Goal: Entertainment & Leisure: Consume media (video, audio)

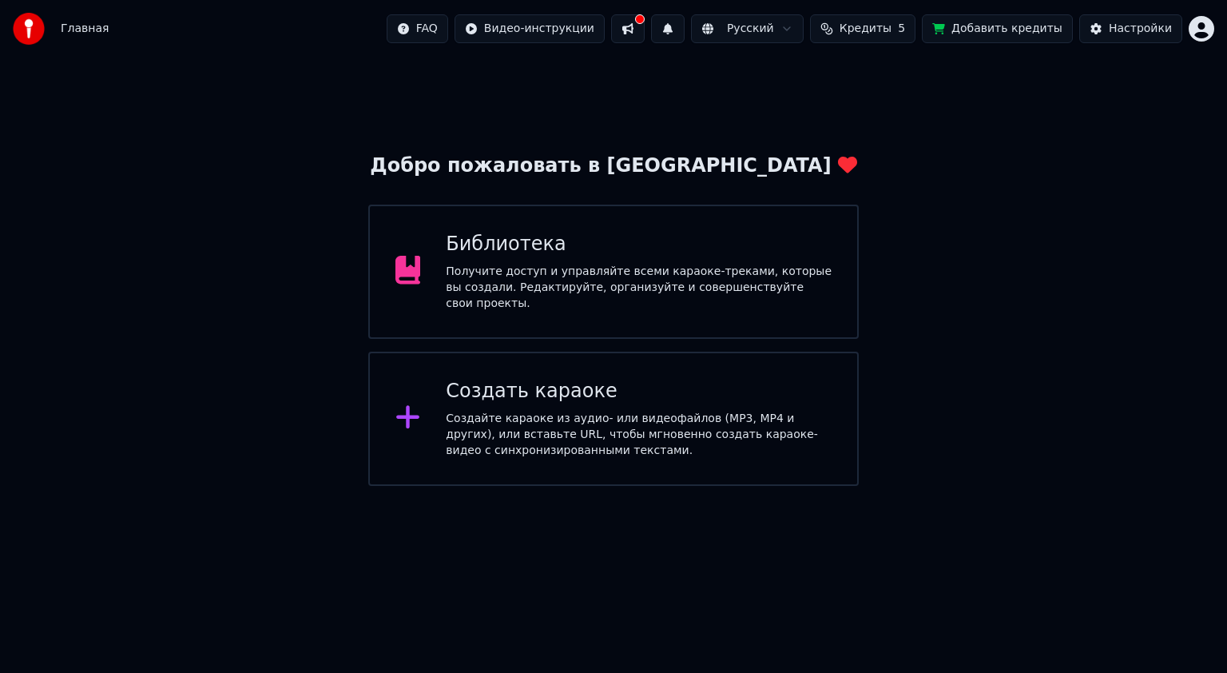
click at [534, 289] on div "Получите доступ и управляйте всеми караоке-треками, которые вы создали. Редакти…" at bounding box center [639, 288] width 386 height 48
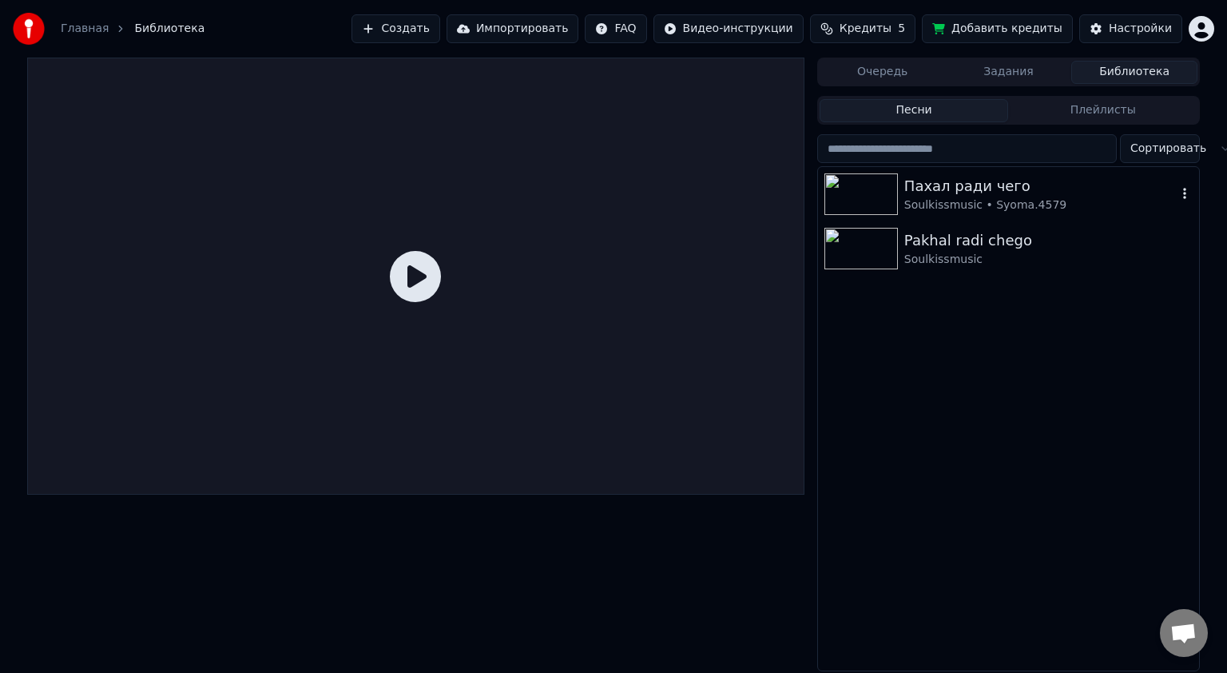
click at [905, 192] on div "Пахал ради чего" at bounding box center [1040, 186] width 272 height 22
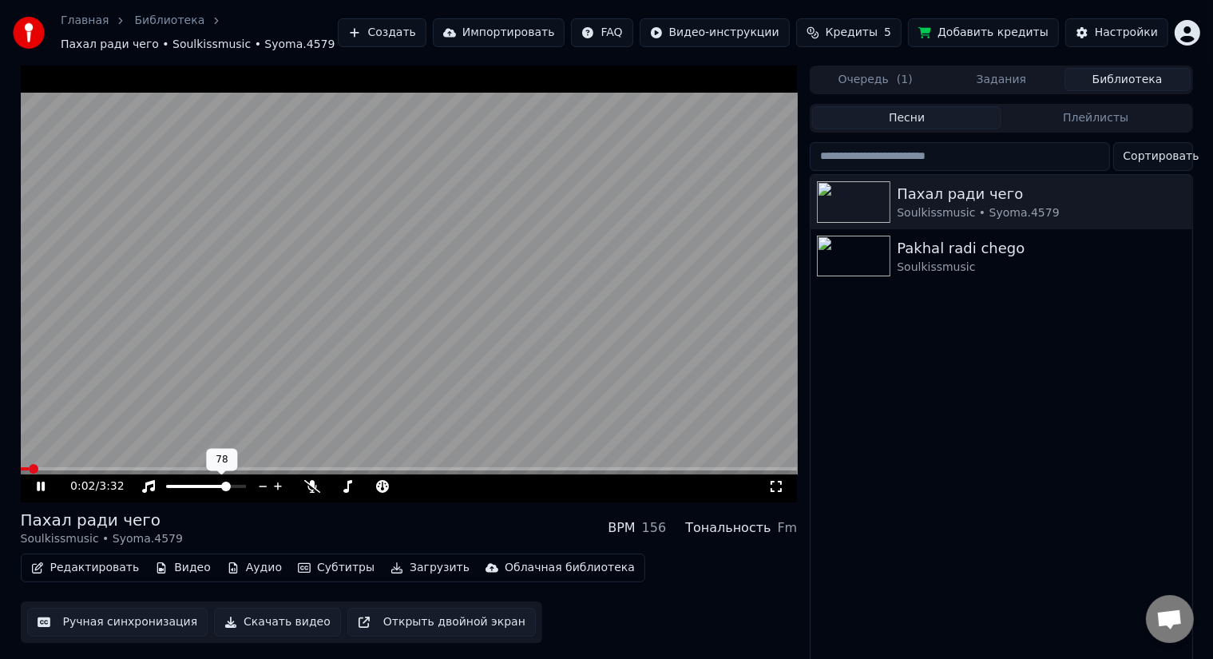
click at [228, 491] on span at bounding box center [226, 487] width 10 height 10
click at [340, 483] on div at bounding box center [384, 486] width 129 height 16
click at [345, 486] on span at bounding box center [370, 486] width 80 height 3
click at [339, 486] on span at bounding box center [338, 486] width 16 height 3
click at [330, 486] on span at bounding box center [331, 486] width 2 height 3
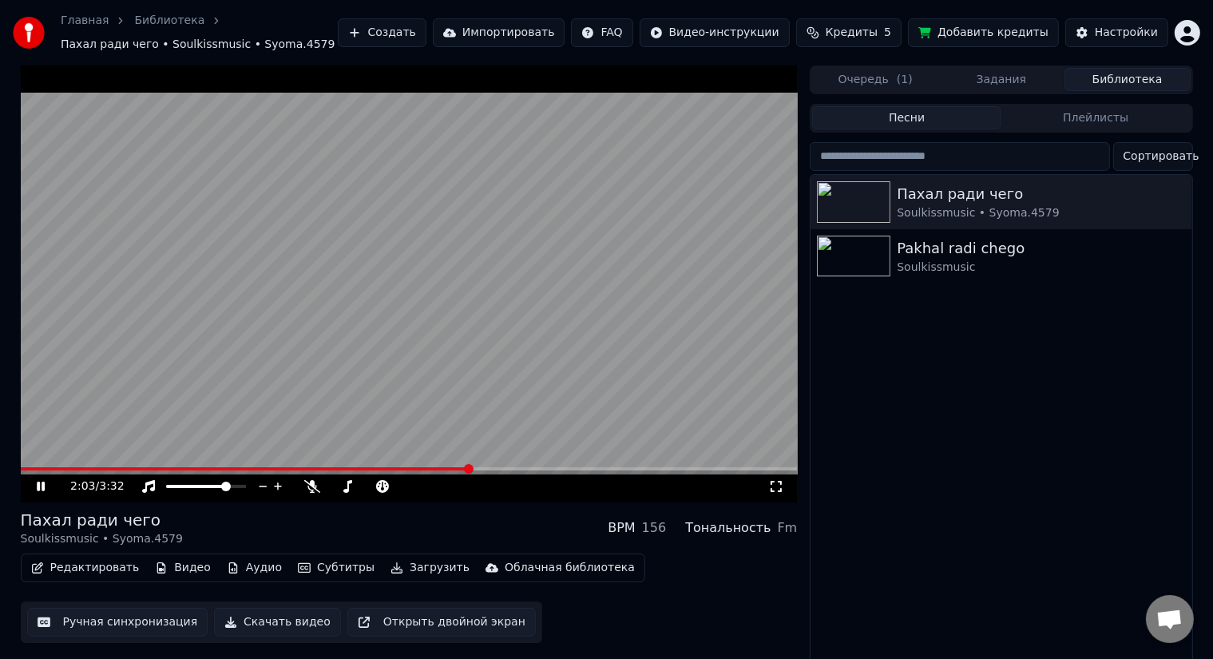
click at [458, 282] on video at bounding box center [409, 283] width 777 height 437
click at [28, 466] on div "2:03 / 3:32" at bounding box center [409, 283] width 777 height 437
click at [28, 467] on span at bounding box center [24, 468] width 7 height 3
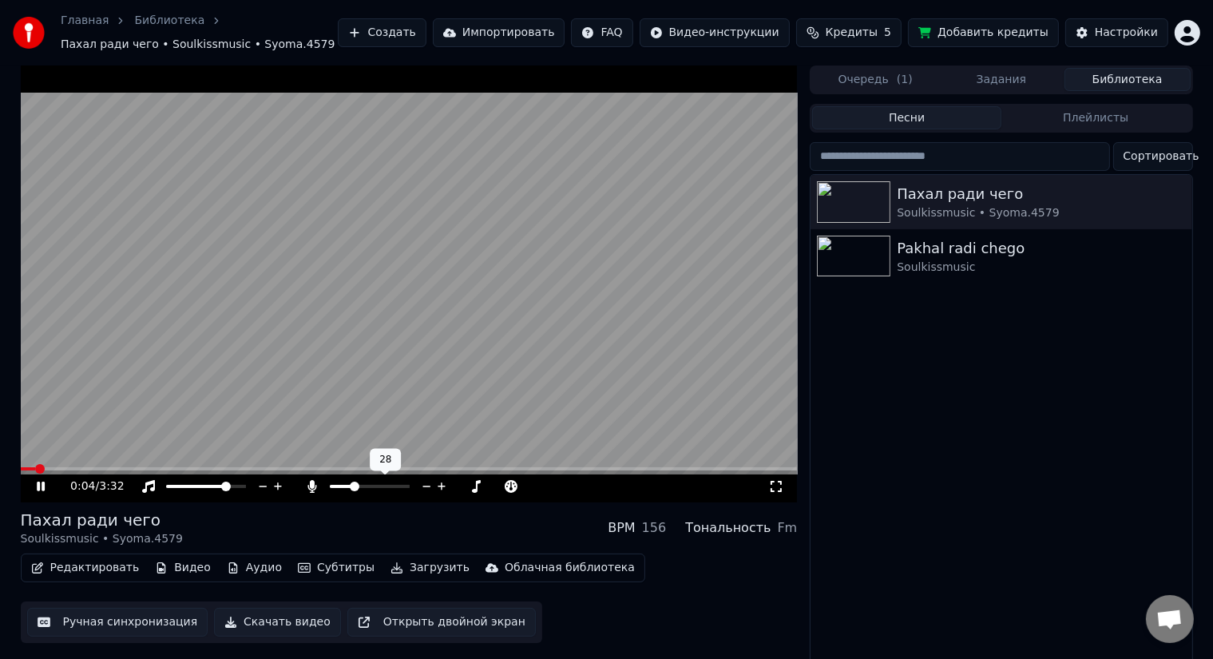
click at [354, 486] on span at bounding box center [370, 486] width 80 height 3
click at [371, 486] on span at bounding box center [370, 486] width 80 height 3
click at [339, 308] on video at bounding box center [409, 283] width 777 height 437
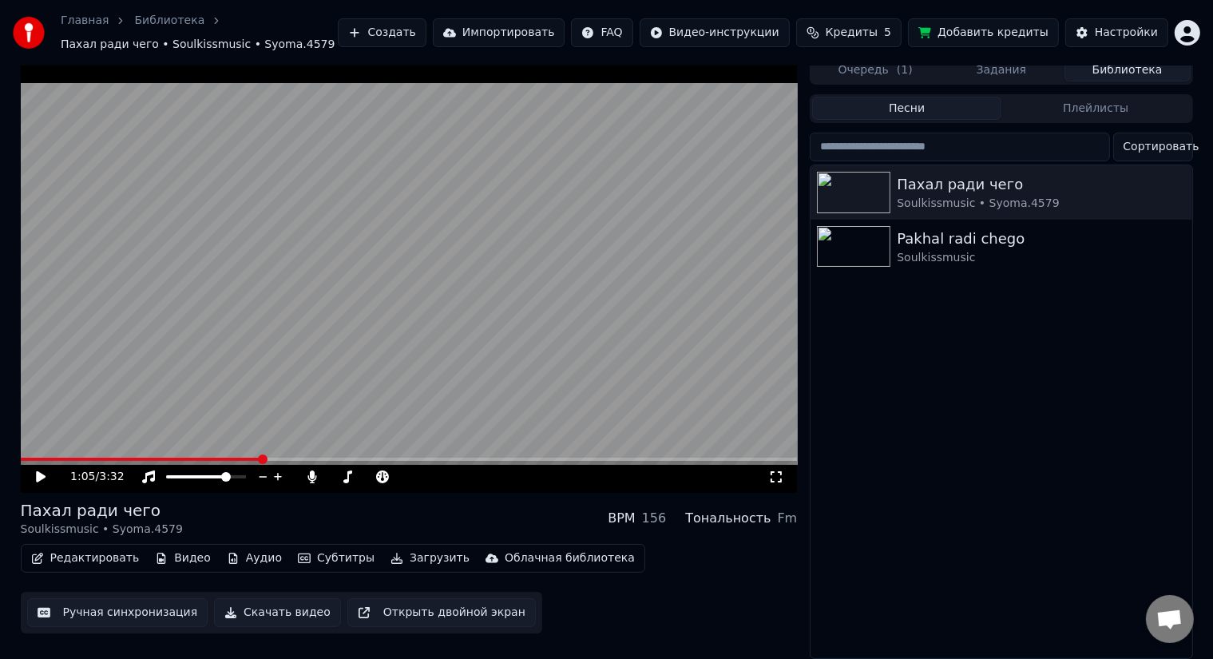
scroll to position [19, 0]
drag, startPoint x: 337, startPoint y: 463, endPoint x: 331, endPoint y: 470, distance: 9.0
click at [335, 469] on div at bounding box center [384, 477] width 129 height 16
click at [332, 470] on div at bounding box center [384, 477] width 129 height 16
click at [334, 475] on span at bounding box center [350, 476] width 41 height 3
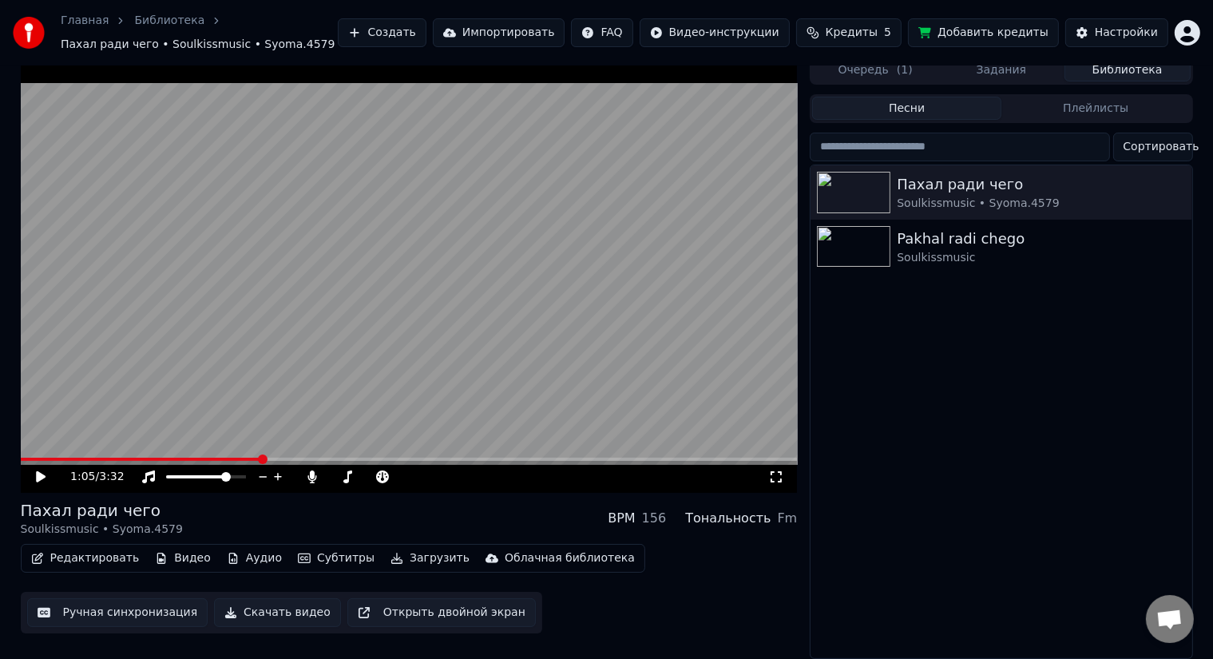
click at [37, 458] on span at bounding box center [141, 459] width 240 height 3
click at [38, 471] on icon at bounding box center [41, 476] width 10 height 11
click at [412, 283] on video at bounding box center [409, 274] width 777 height 437
click at [102, 458] on span at bounding box center [70, 459] width 98 height 3
click at [774, 475] on div "0:23 / 3:32" at bounding box center [409, 477] width 777 height 32
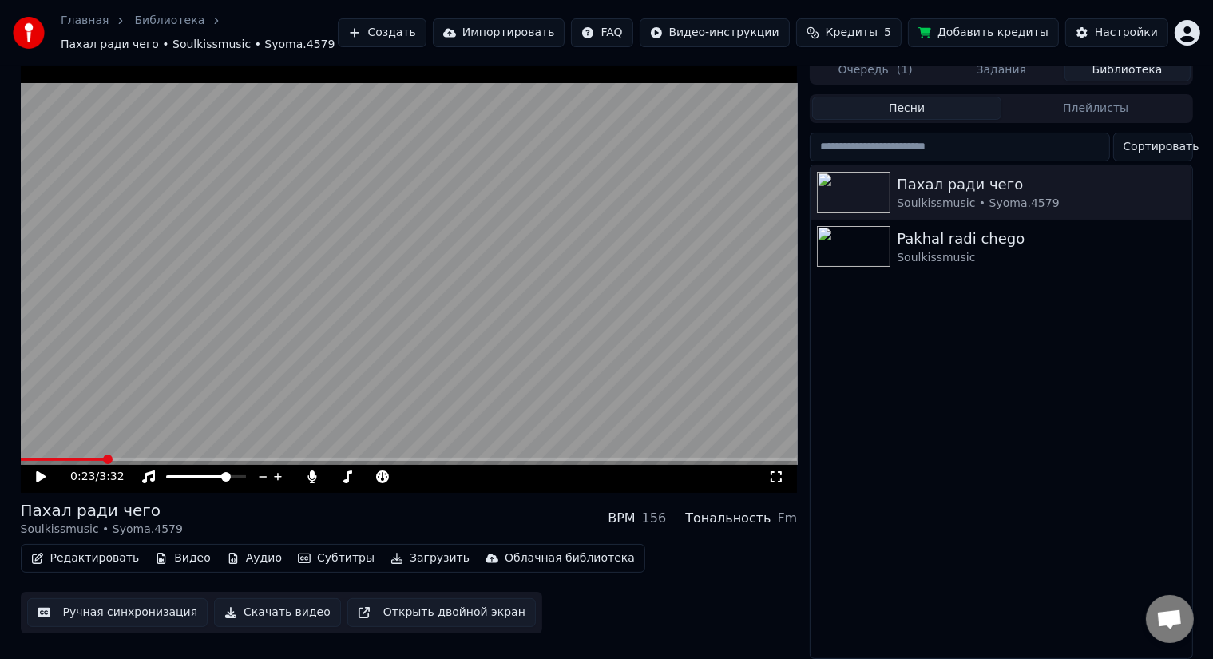
drag, startPoint x: 784, startPoint y: 466, endPoint x: 783, endPoint y: 483, distance: 16.9
click at [783, 470] on icon at bounding box center [776, 476] width 16 height 13
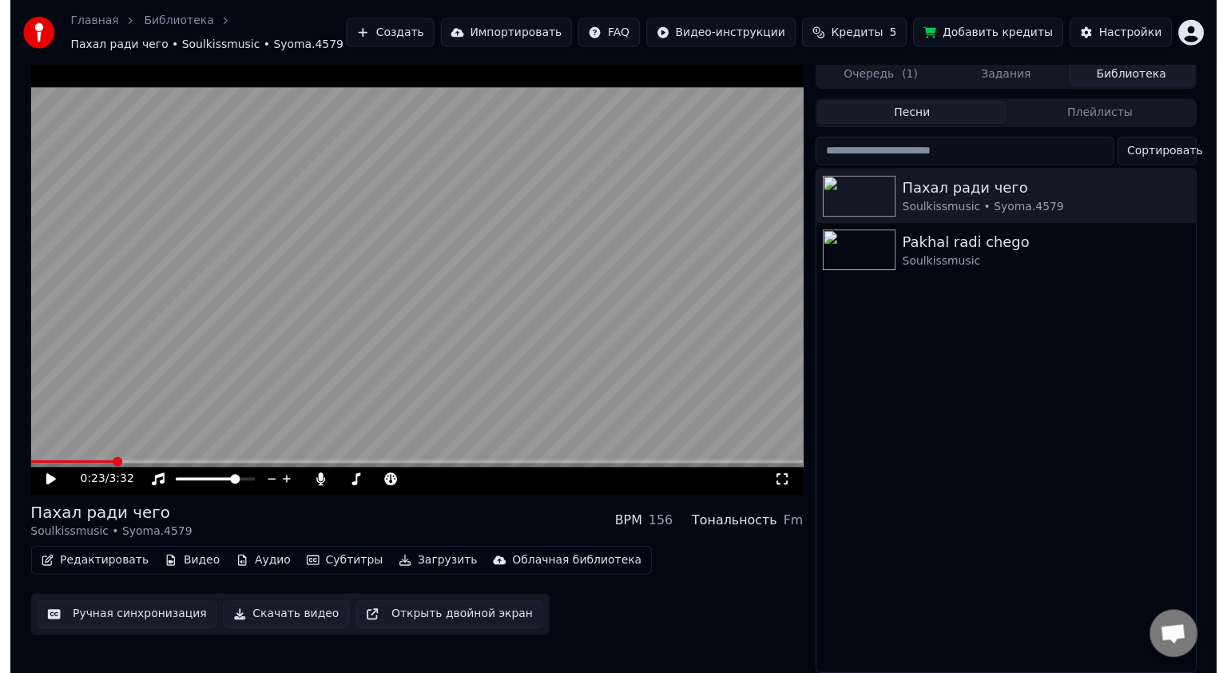
scroll to position [1, 0]
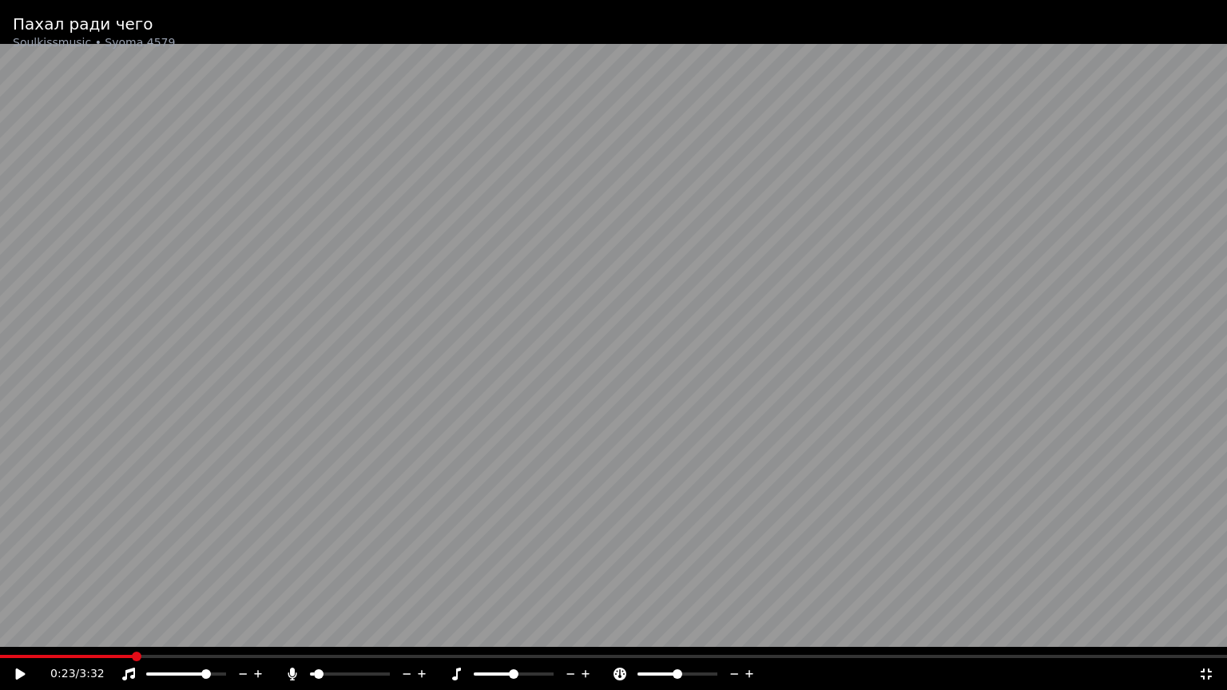
click at [114, 657] on div "Пахал ради чего Soulkissmusic • Syoma.4579 0:23 / 3:32" at bounding box center [613, 345] width 1227 height 690
click at [109, 655] on span at bounding box center [54, 656] width 109 height 3
click at [70, 654] on video at bounding box center [613, 345] width 1227 height 690
click at [77, 653] on video at bounding box center [613, 345] width 1227 height 690
click at [81, 654] on video at bounding box center [613, 345] width 1227 height 690
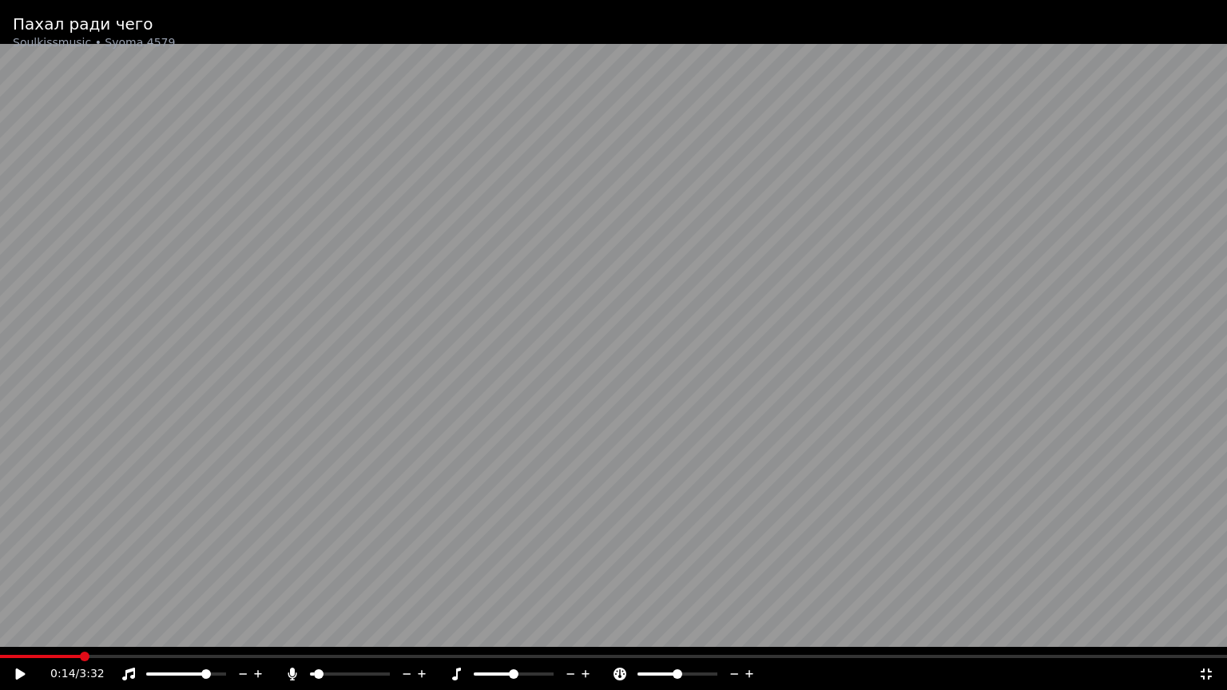
click at [81, 656] on span at bounding box center [40, 656] width 81 height 3
click at [535, 457] on video at bounding box center [613, 345] width 1227 height 690
click at [458, 393] on video at bounding box center [613, 345] width 1227 height 690
drag, startPoint x: 494, startPoint y: 674, endPoint x: 482, endPoint y: 676, distance: 11.3
click at [478, 672] on div at bounding box center [528, 674] width 129 height 16
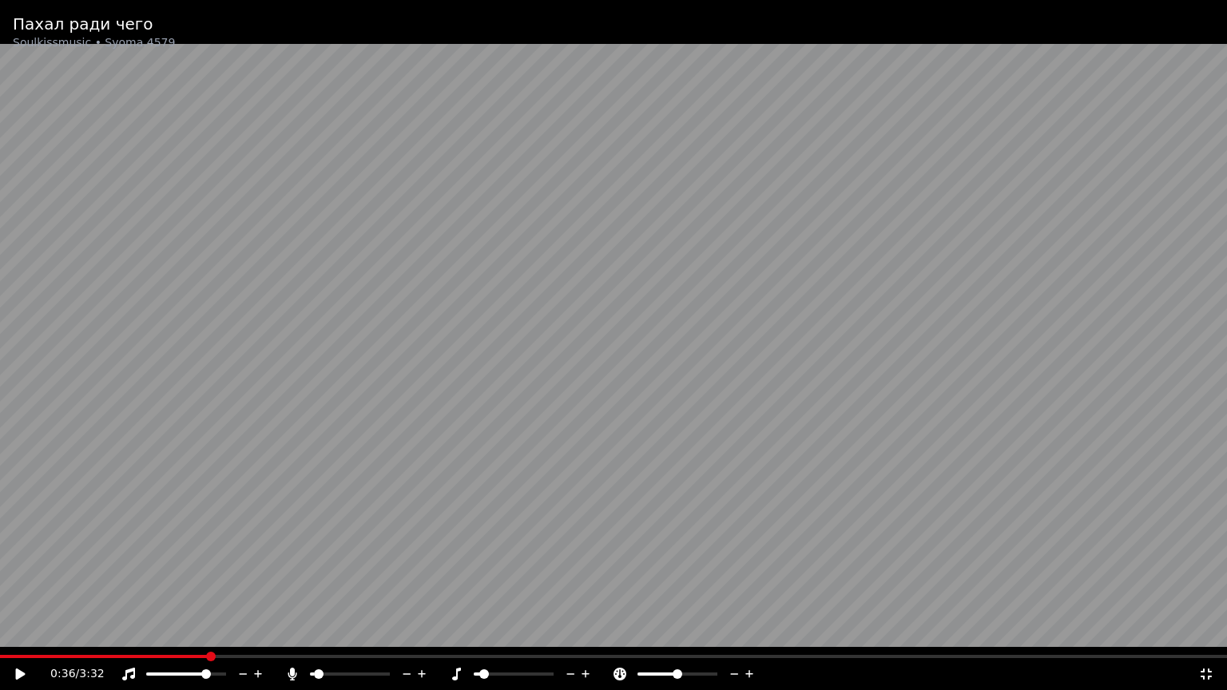
click at [480, 672] on span at bounding box center [477, 674] width 6 height 3
click at [480, 672] on span at bounding box center [484, 674] width 10 height 10
click at [39, 657] on span at bounding box center [20, 656] width 40 height 3
click at [671, 345] on video at bounding box center [613, 345] width 1227 height 690
click at [359, 672] on span at bounding box center [350, 674] width 80 height 3
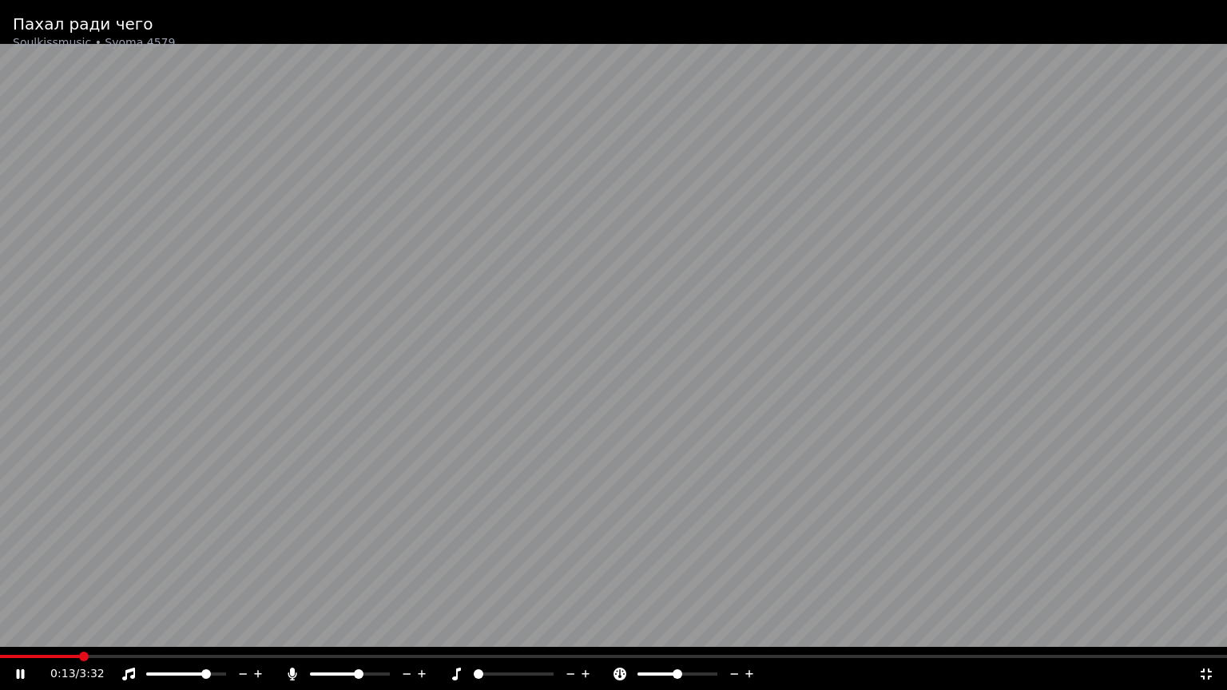
click at [474, 672] on span at bounding box center [479, 674] width 10 height 10
click at [489, 672] on span at bounding box center [491, 674] width 10 height 10
drag, startPoint x: 1205, startPoint y: 675, endPoint x: 1204, endPoint y: 657, distance: 18.4
click at [1205, 672] on icon at bounding box center [1206, 674] width 16 height 13
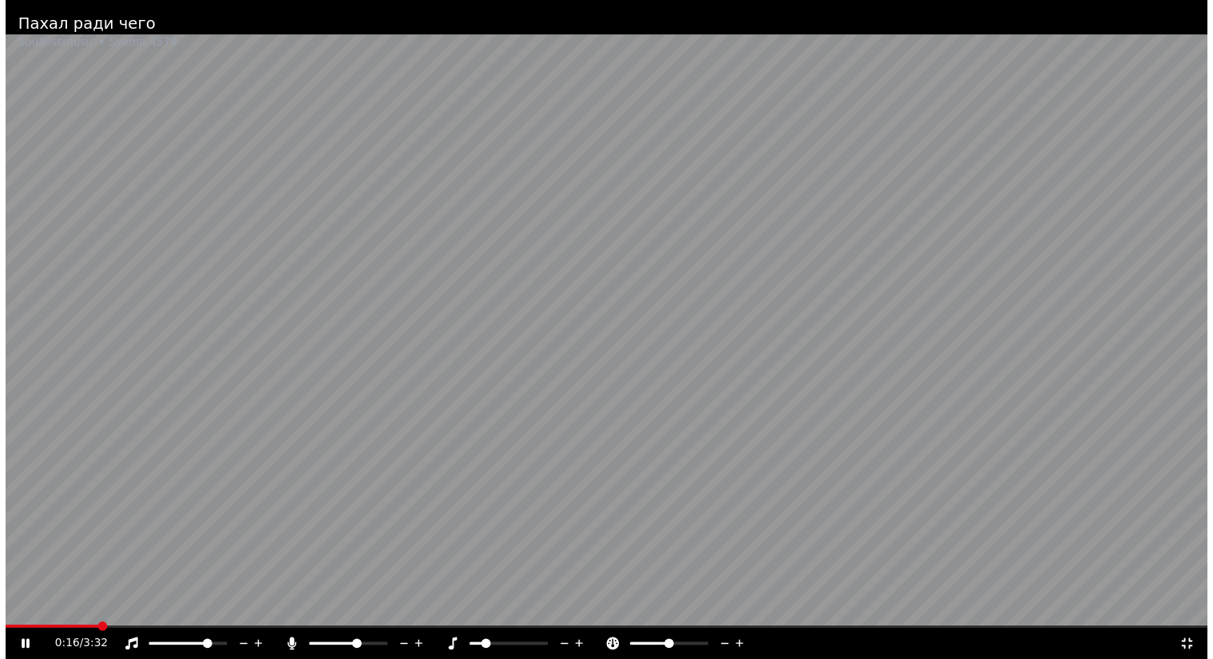
scroll to position [19, 0]
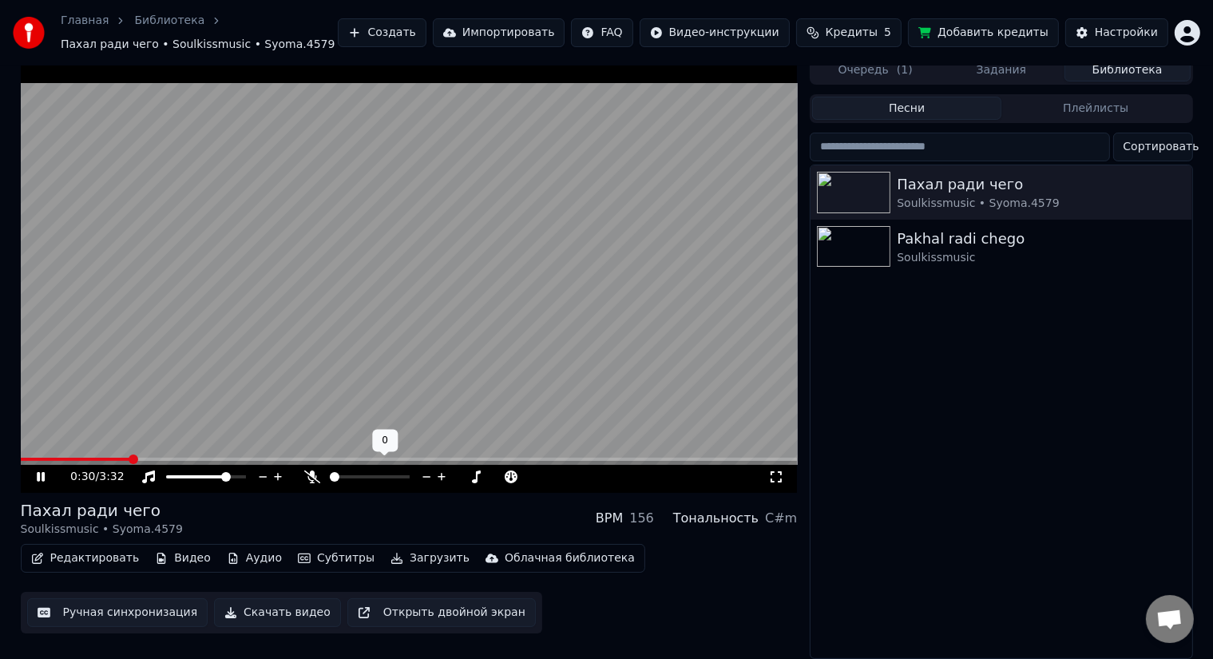
click at [330, 472] on span at bounding box center [335, 477] width 10 height 10
click at [521, 264] on video at bounding box center [409, 274] width 777 height 437
click at [464, 444] on video at bounding box center [409, 274] width 777 height 437
click at [463, 447] on video at bounding box center [409, 274] width 777 height 437
click at [455, 458] on span at bounding box center [254, 459] width 466 height 3
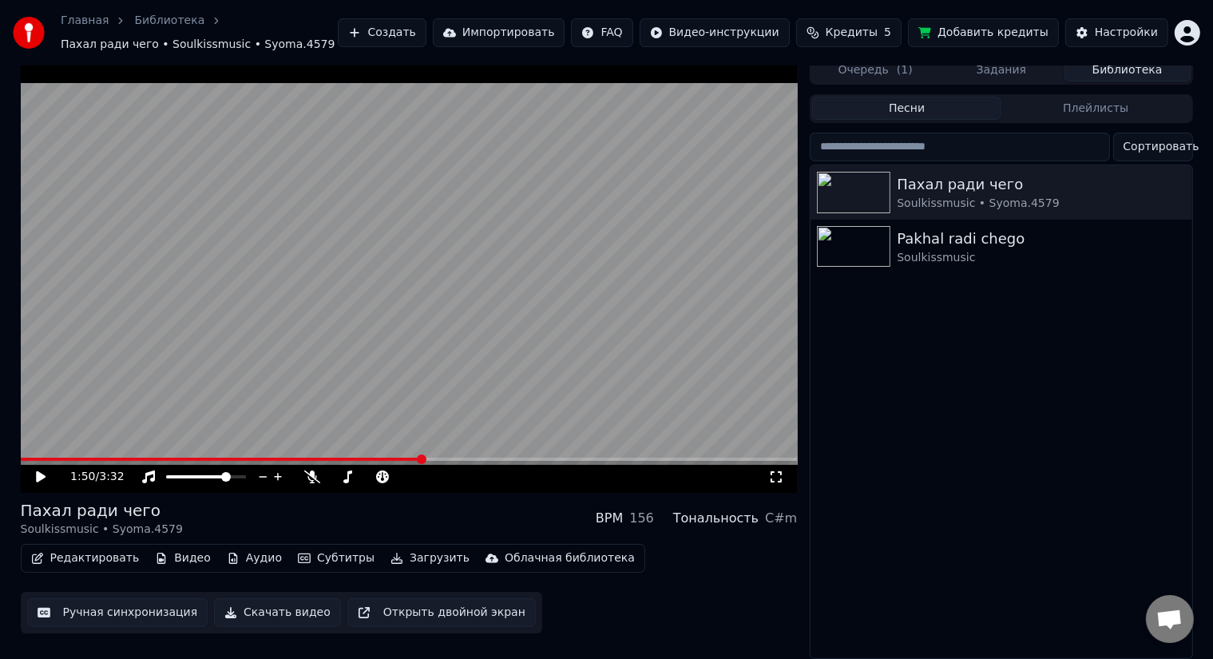
click at [422, 458] on span at bounding box center [221, 459] width 401 height 3
click at [396, 458] on span at bounding box center [208, 459] width 375 height 3
click at [462, 445] on video at bounding box center [409, 274] width 777 height 437
click at [466, 335] on video at bounding box center [409, 274] width 777 height 437
click at [21, 458] on span at bounding box center [21, 459] width 0 height 3
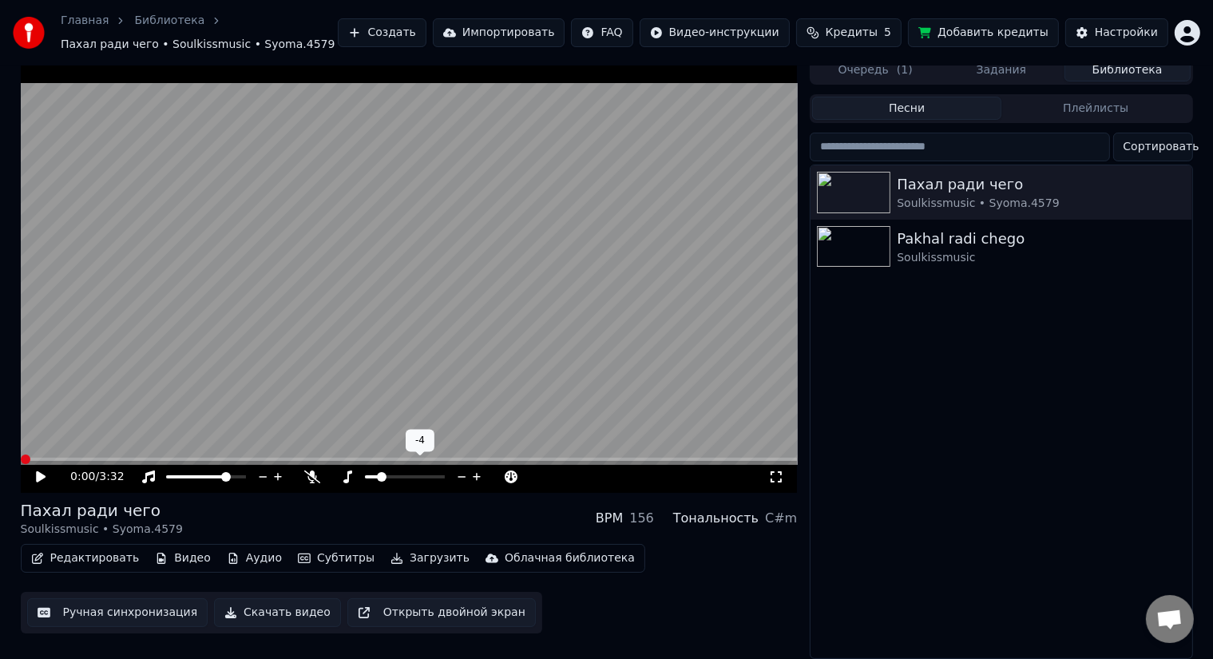
click at [404, 475] on span at bounding box center [405, 476] width 80 height 3
click at [34, 470] on icon at bounding box center [53, 476] width 38 height 13
click at [415, 252] on video at bounding box center [409, 274] width 777 height 437
click at [351, 475] on span at bounding box center [370, 476] width 80 height 3
click at [228, 447] on video at bounding box center [409, 274] width 777 height 437
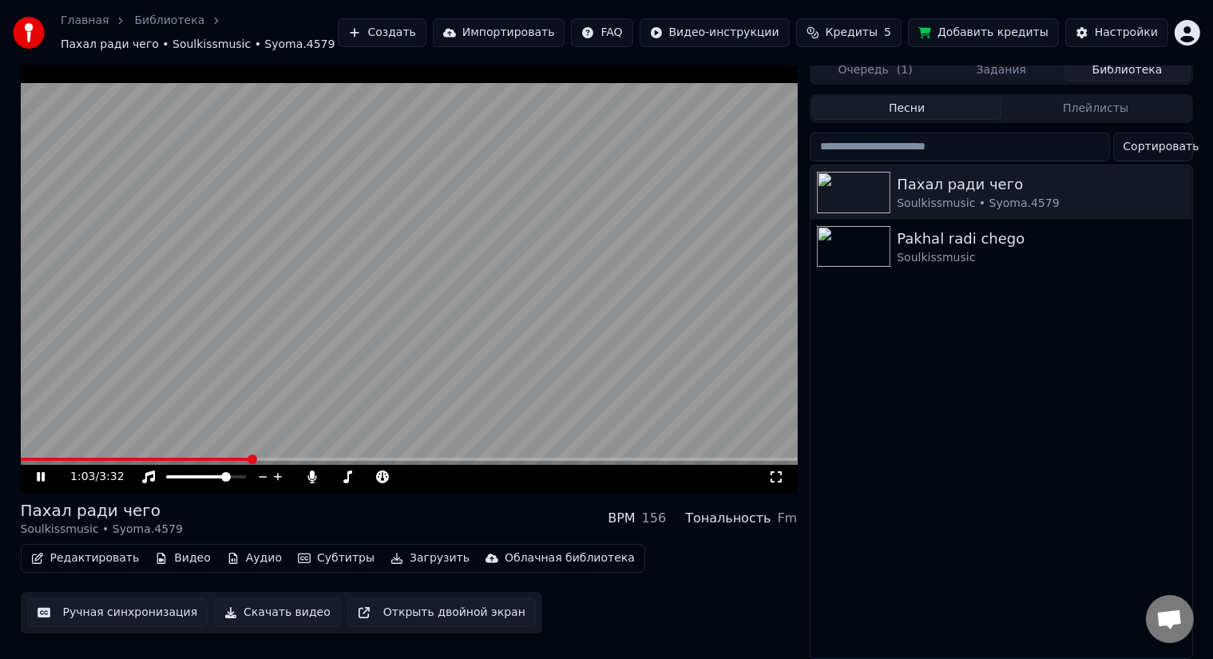
click at [227, 458] on span at bounding box center [136, 459] width 230 height 3
click at [435, 254] on video at bounding box center [409, 274] width 777 height 437
click at [21, 458] on span at bounding box center [21, 459] width 0 height 3
click at [354, 231] on video at bounding box center [409, 274] width 777 height 437
click at [348, 242] on video at bounding box center [409, 274] width 777 height 437
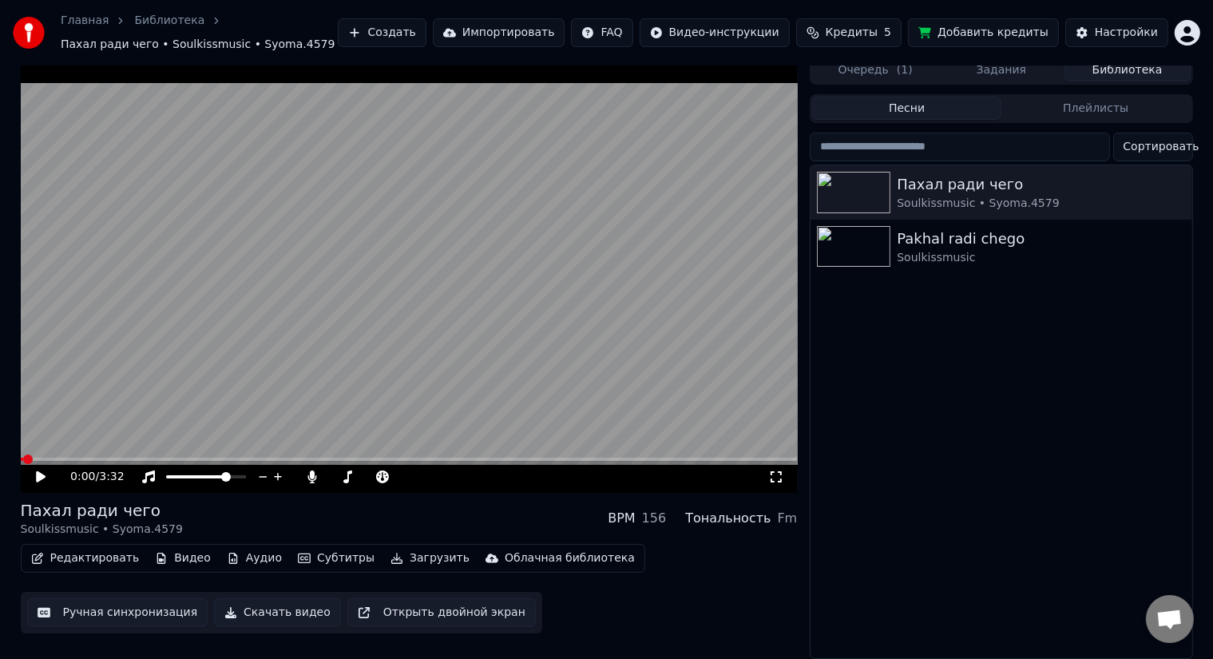
click at [378, 261] on video at bounding box center [409, 274] width 777 height 437
drag, startPoint x: 373, startPoint y: 470, endPoint x: 361, endPoint y: 470, distance: 12.0
click at [342, 470] on div at bounding box center [411, 477] width 145 height 16
click at [365, 475] on span at bounding box center [365, 476] width 0 height 3
click at [399, 295] on video at bounding box center [409, 274] width 777 height 437
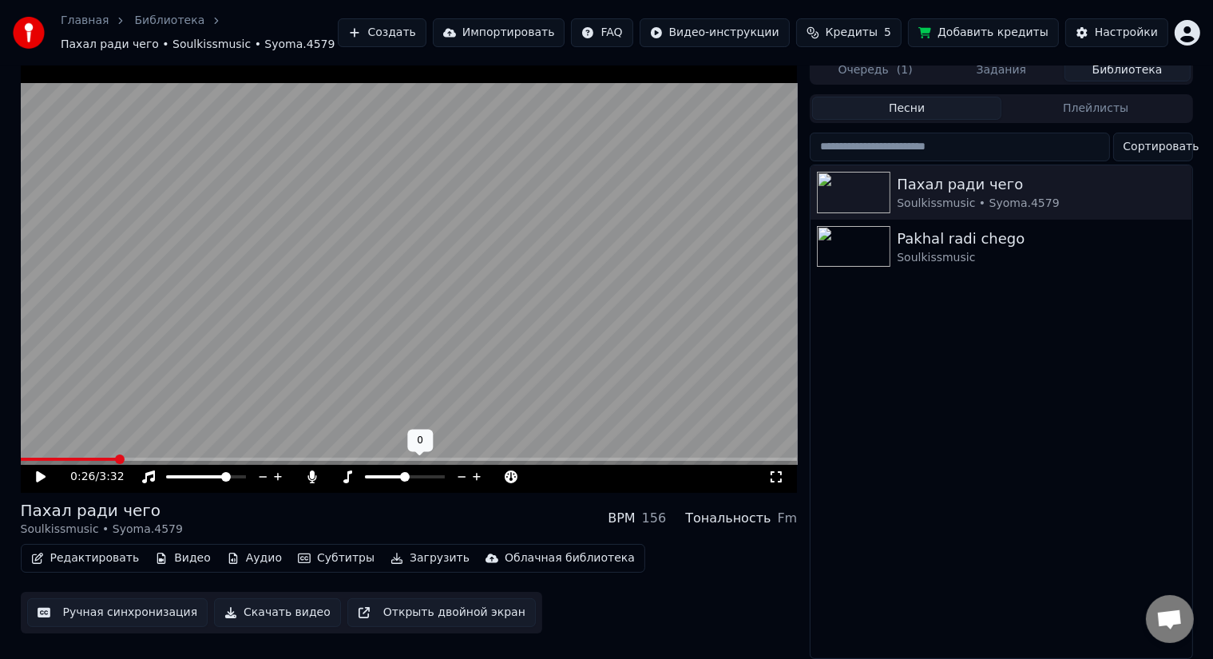
click at [403, 475] on span at bounding box center [405, 476] width 80 height 3
click at [330, 472] on span at bounding box center [335, 477] width 10 height 10
click at [21, 458] on span at bounding box center [21, 459] width 0 height 3
click at [457, 253] on video at bounding box center [409, 274] width 777 height 437
click at [433, 278] on video at bounding box center [409, 274] width 777 height 437
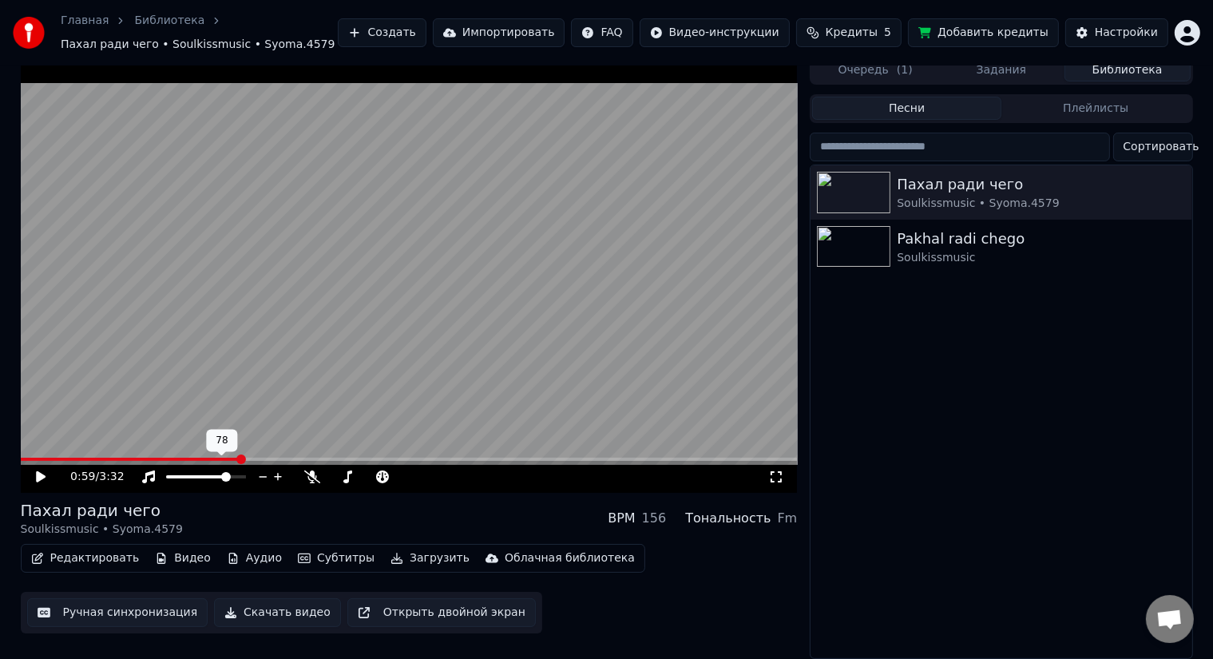
click at [216, 449] on icon at bounding box center [221, 450] width 11 height 11
click at [203, 447] on video at bounding box center [409, 274] width 777 height 437
click at [209, 458] on span at bounding box center [131, 459] width 220 height 3
click at [460, 102] on video at bounding box center [409, 274] width 777 height 437
click at [28, 458] on span at bounding box center [159, 459] width 277 height 3
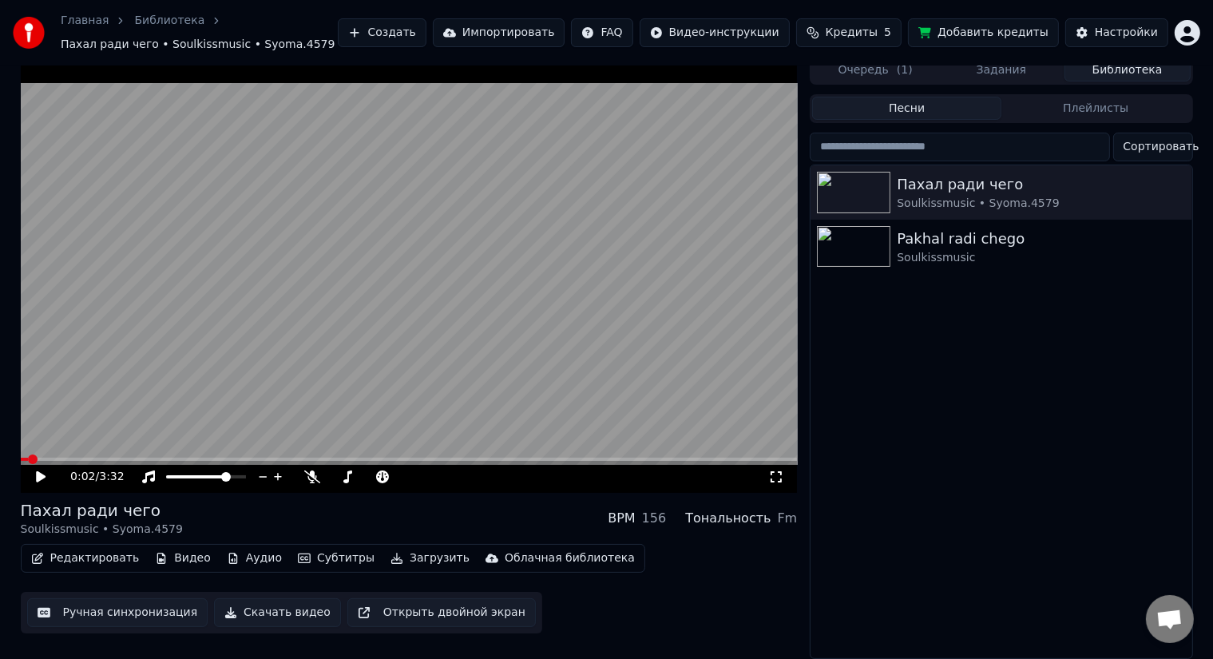
click at [439, 280] on video at bounding box center [409, 274] width 777 height 437
click at [29, 447] on div "3:33 / 3:32" at bounding box center [409, 274] width 777 height 437
click at [29, 455] on span at bounding box center [27, 460] width 10 height 10
click at [719, 98] on video at bounding box center [409, 274] width 777 height 437
click at [357, 266] on video at bounding box center [409, 274] width 777 height 437
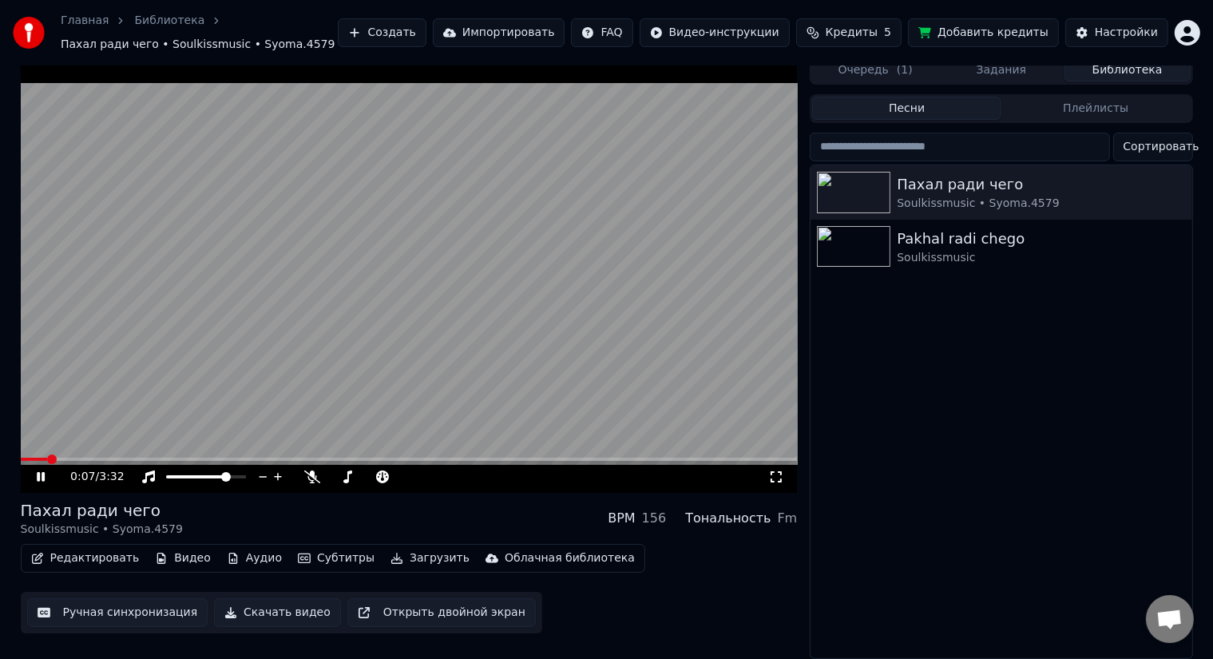
click at [773, 470] on icon at bounding box center [776, 476] width 16 height 13
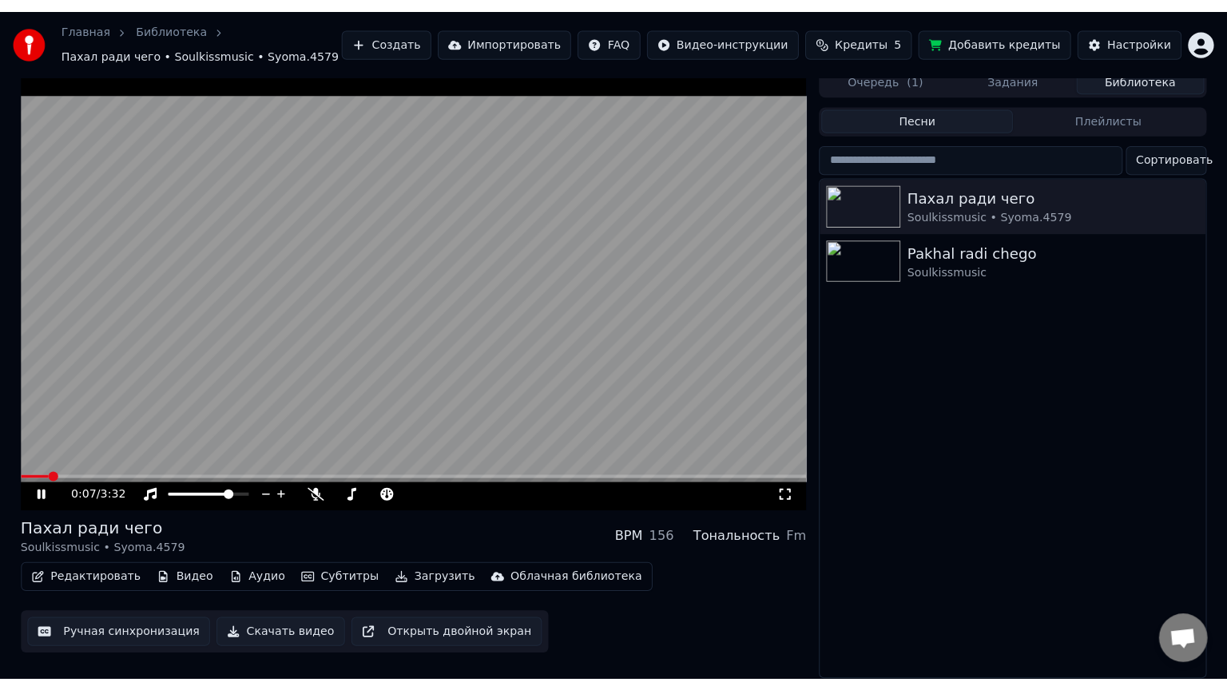
scroll to position [1, 0]
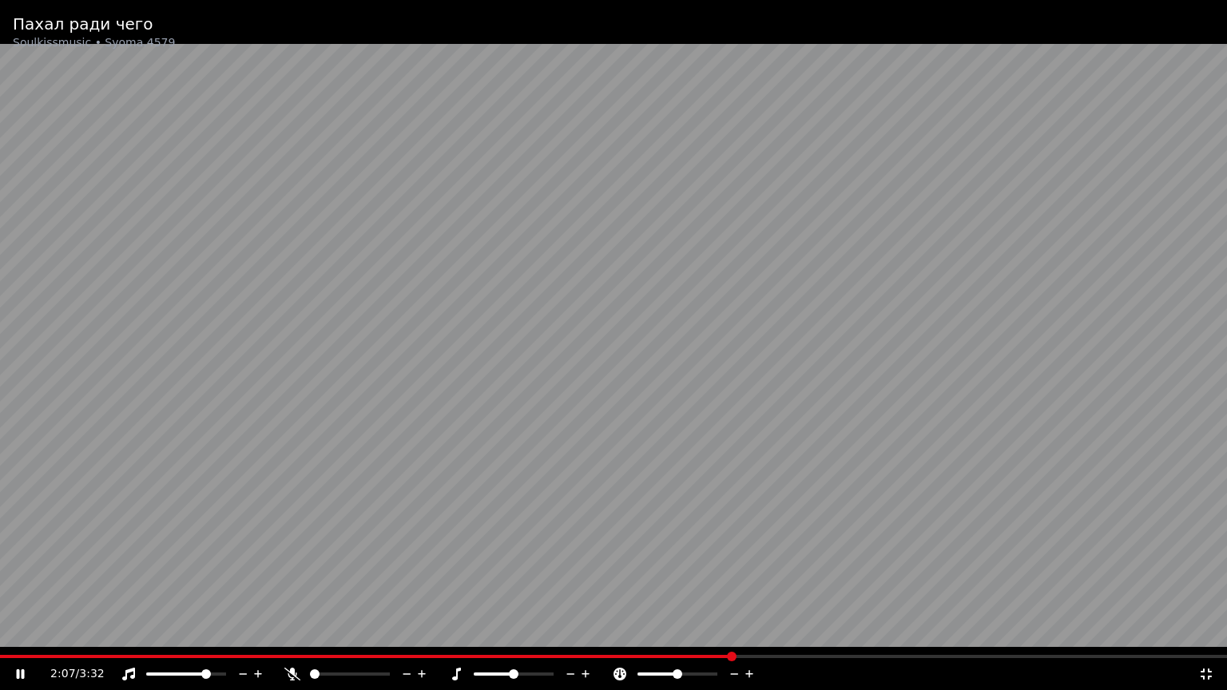
click at [728, 161] on video at bounding box center [613, 345] width 1227 height 690
click at [720, 656] on span at bounding box center [366, 656] width 733 height 3
click at [891, 407] on video at bounding box center [613, 345] width 1227 height 690
click at [686, 311] on video at bounding box center [613, 345] width 1227 height 690
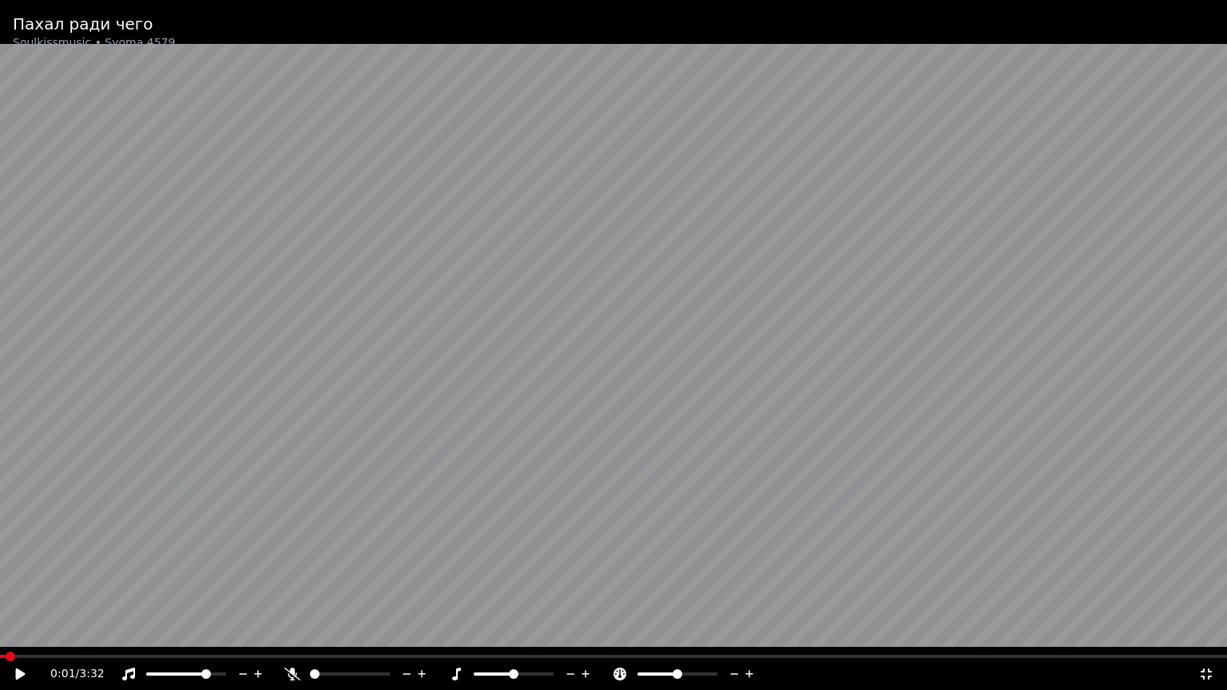
click at [5, 656] on span at bounding box center [3, 656] width 6 height 3
click at [608, 431] on video at bounding box center [613, 345] width 1227 height 690
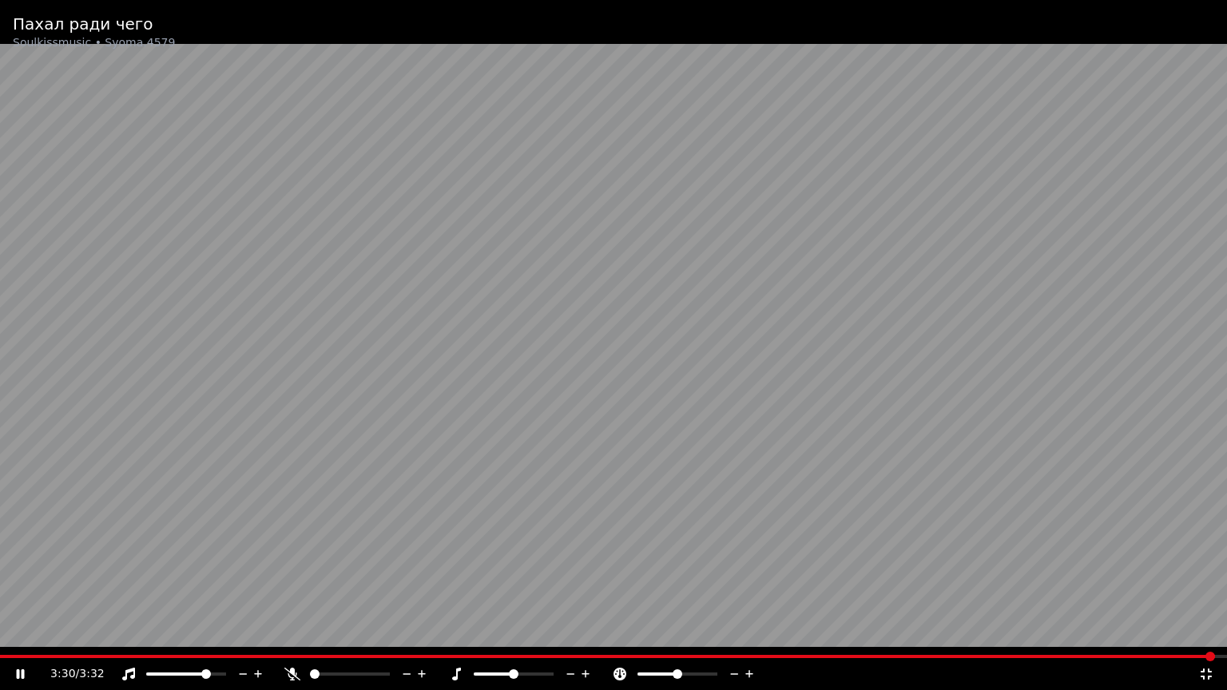
click at [608, 308] on video at bounding box center [613, 345] width 1227 height 690
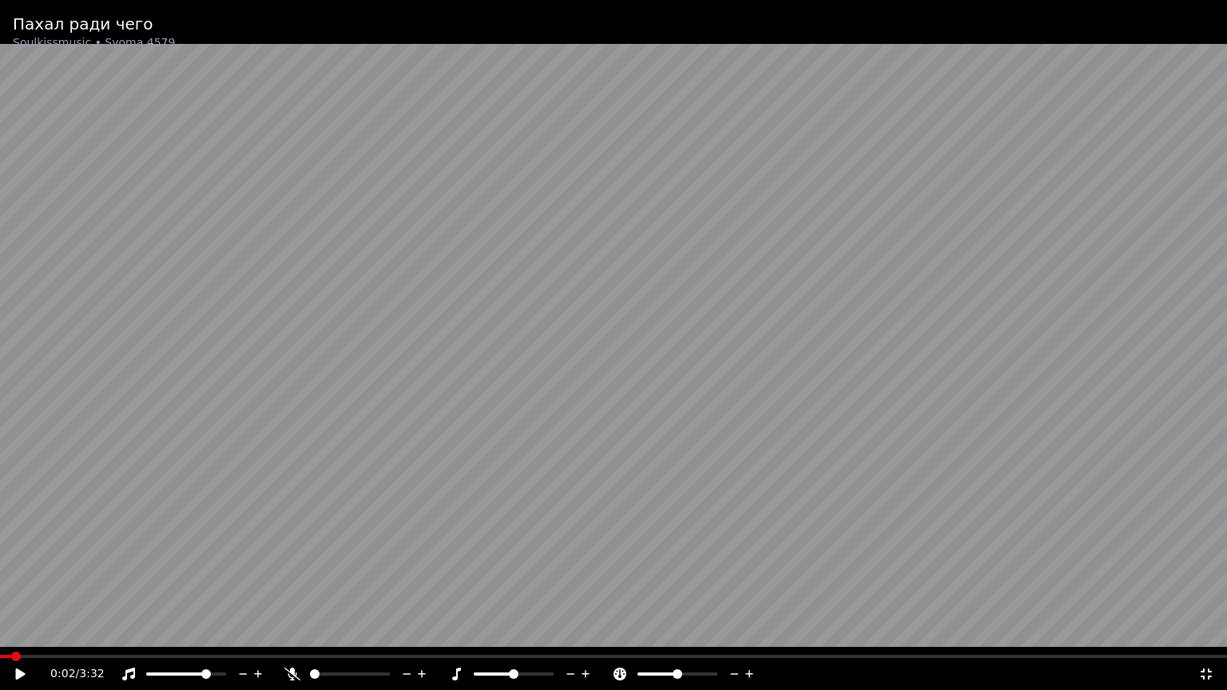
click at [9, 658] on span at bounding box center [5, 656] width 11 height 3
click at [551, 371] on video at bounding box center [613, 345] width 1227 height 690
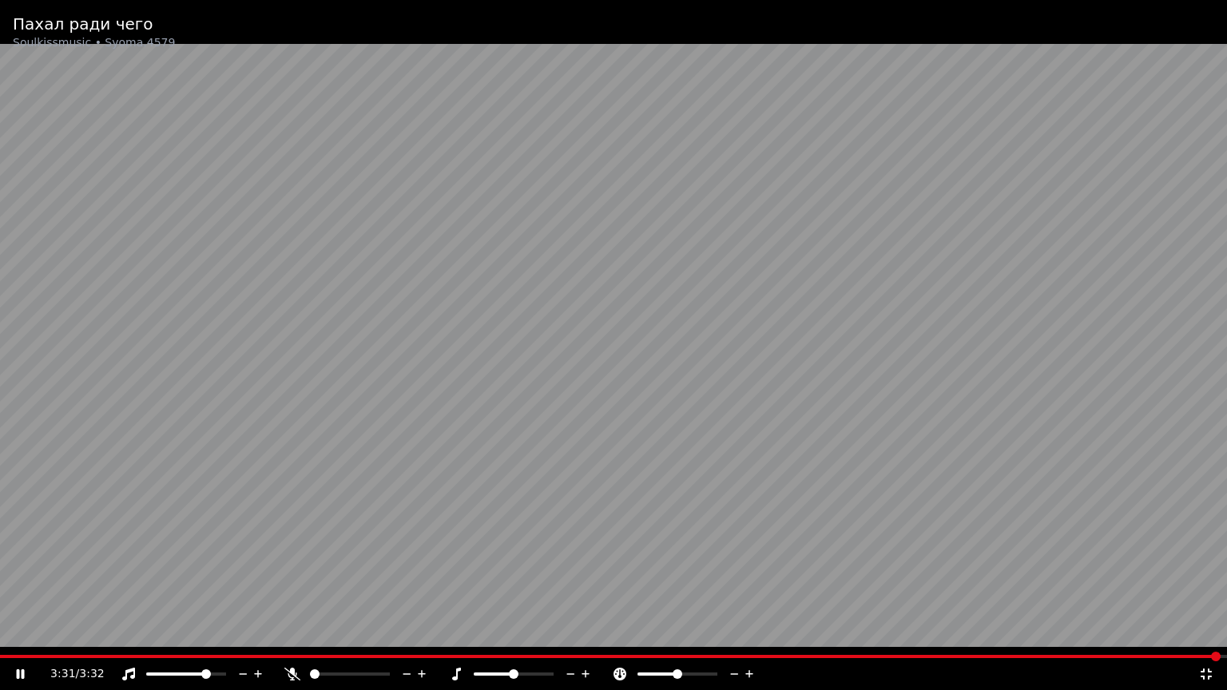
click at [661, 393] on video at bounding box center [613, 345] width 1227 height 690
click at [185, 672] on span at bounding box center [165, 674] width 38 height 3
click at [19, 669] on icon at bounding box center [32, 674] width 38 height 13
click at [17, 660] on div "3:32 / 3:32" at bounding box center [613, 674] width 1227 height 32
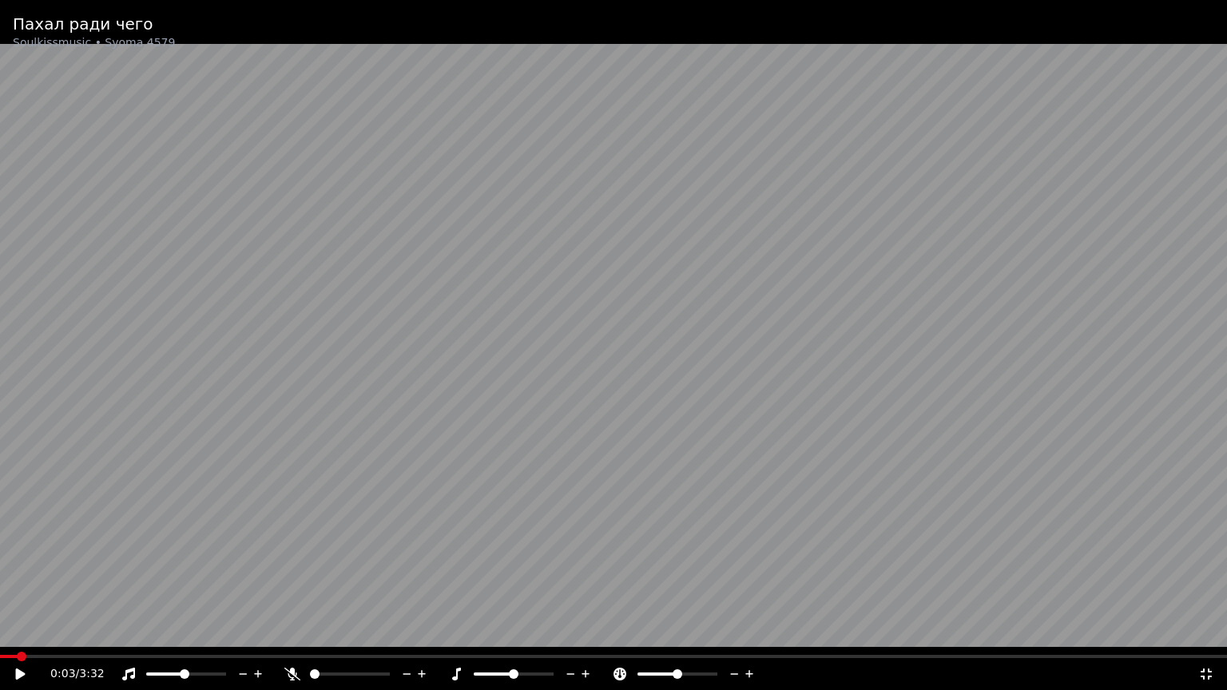
click at [17, 655] on span at bounding box center [9, 656] width 18 height 3
click at [412, 371] on video at bounding box center [613, 345] width 1227 height 690
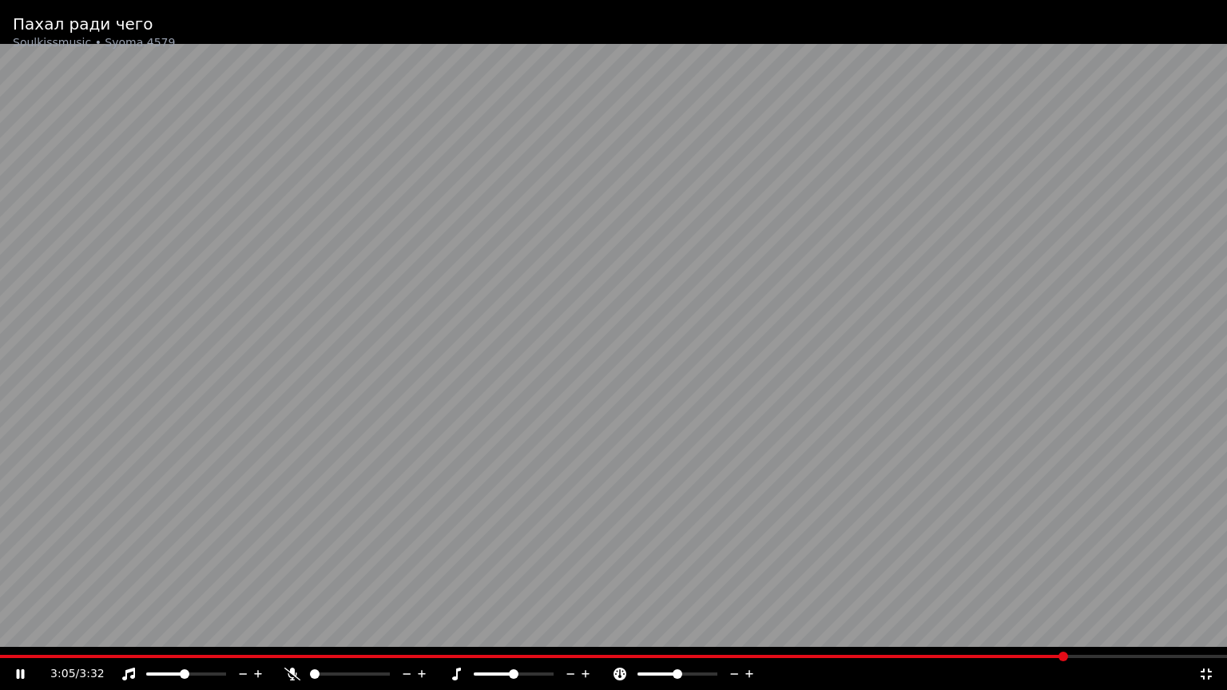
click at [62, 656] on span at bounding box center [533, 656] width 1067 height 3
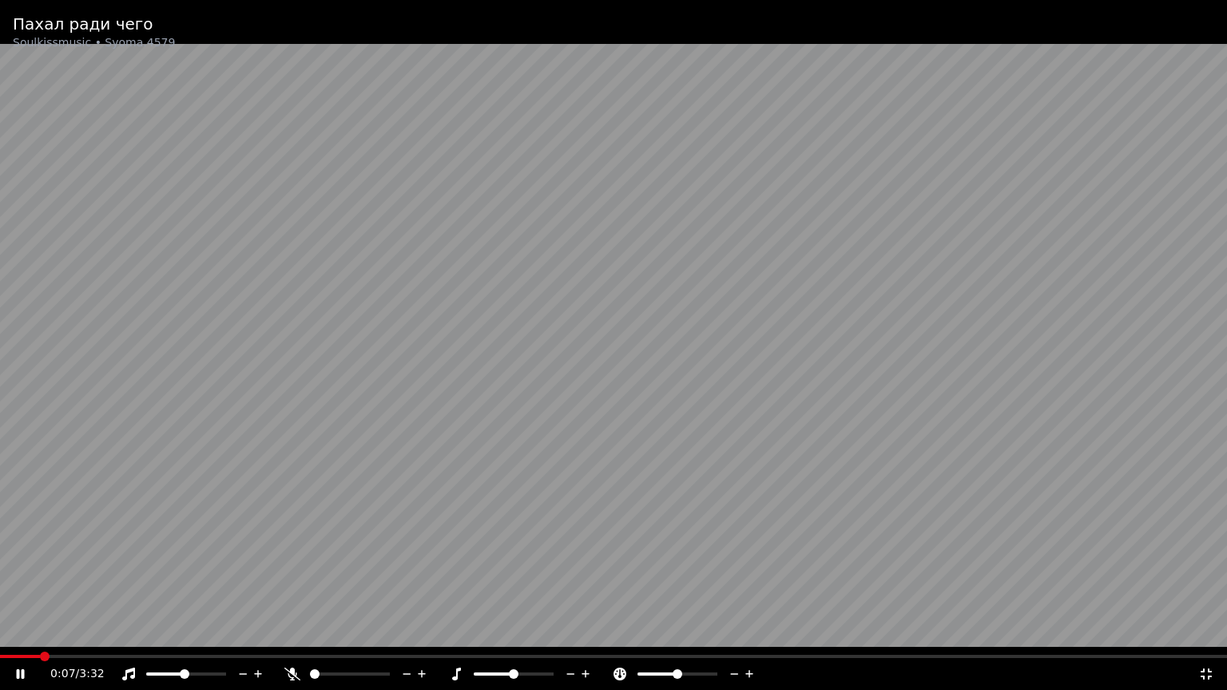
click at [38, 655] on span at bounding box center [20, 656] width 40 height 3
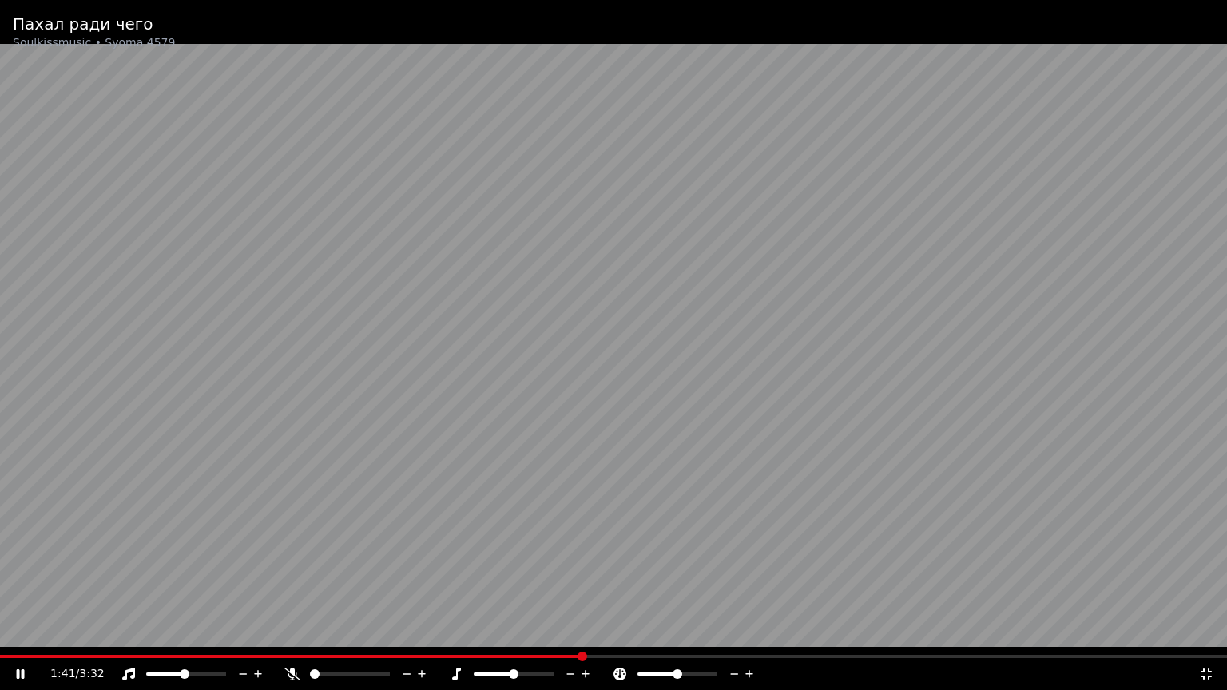
click at [439, 363] on video at bounding box center [613, 345] width 1227 height 690
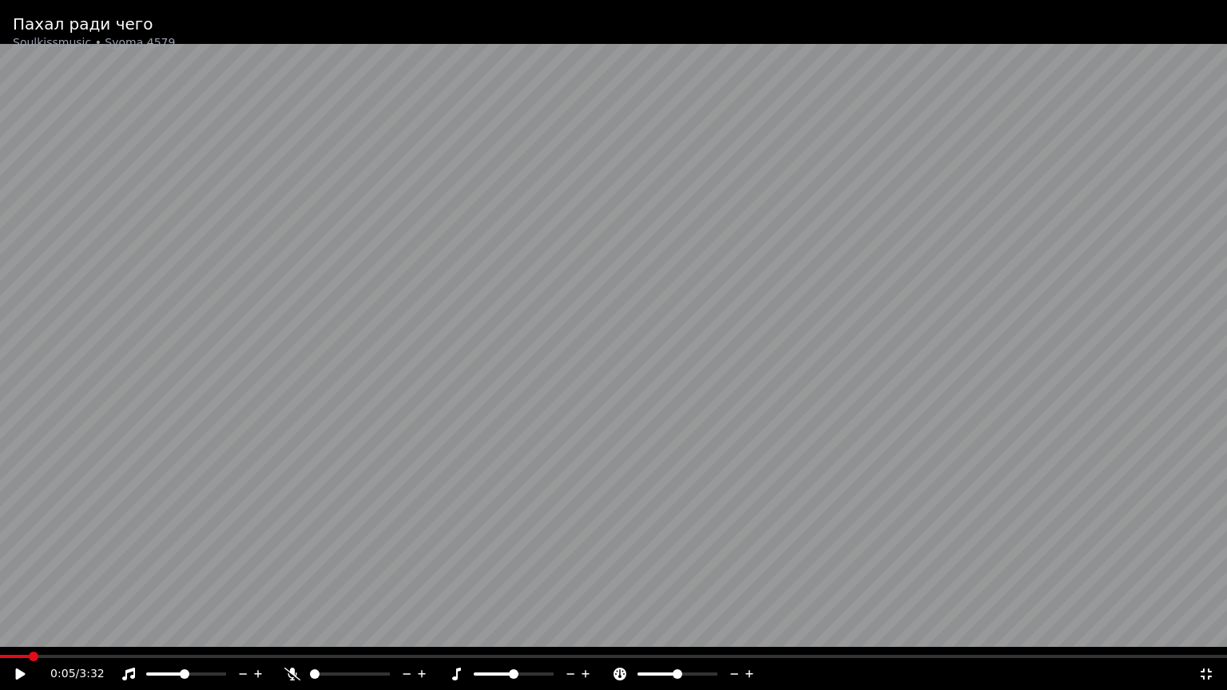
click at [27, 657] on span at bounding box center [14, 656] width 29 height 3
click at [428, 414] on video at bounding box center [613, 345] width 1227 height 690
click at [301, 80] on video at bounding box center [613, 345] width 1227 height 690
click at [14, 654] on video at bounding box center [613, 345] width 1227 height 690
click at [14, 657] on span at bounding box center [9, 656] width 18 height 3
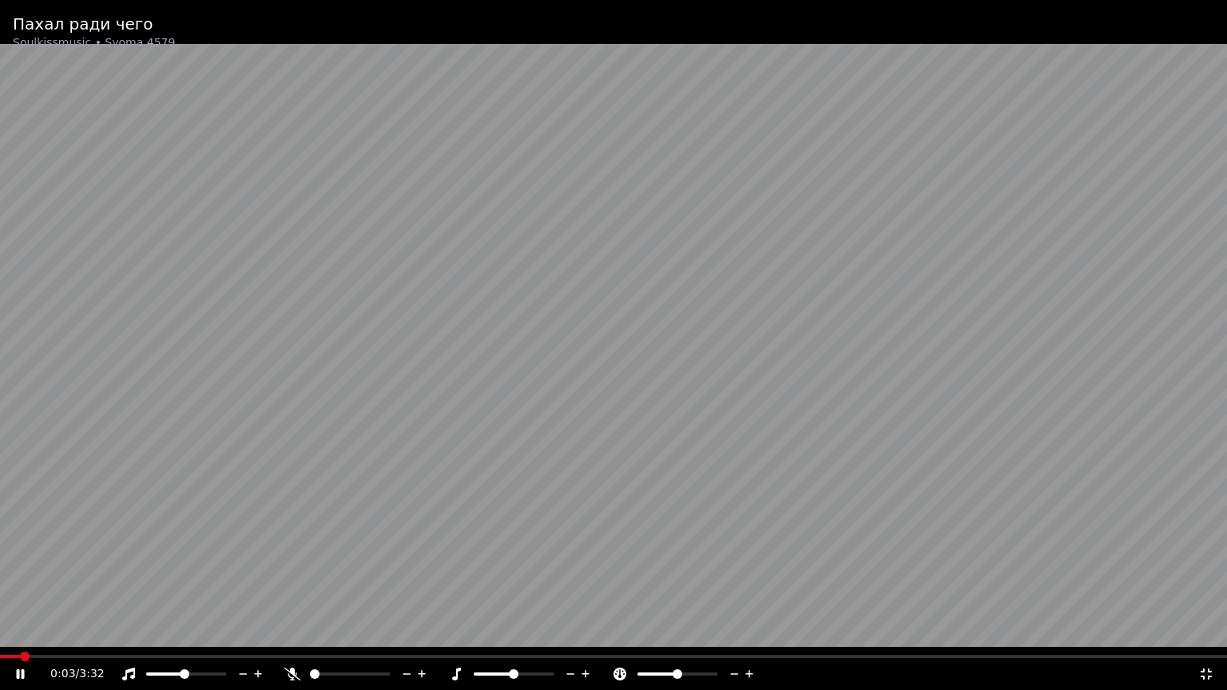
click at [18, 672] on icon at bounding box center [21, 674] width 8 height 10
click at [18, 656] on span at bounding box center [9, 656] width 18 height 3
click at [626, 379] on video at bounding box center [613, 345] width 1227 height 690
click at [719, 294] on video at bounding box center [613, 345] width 1227 height 690
click at [76, 655] on span at bounding box center [68, 656] width 137 height 3
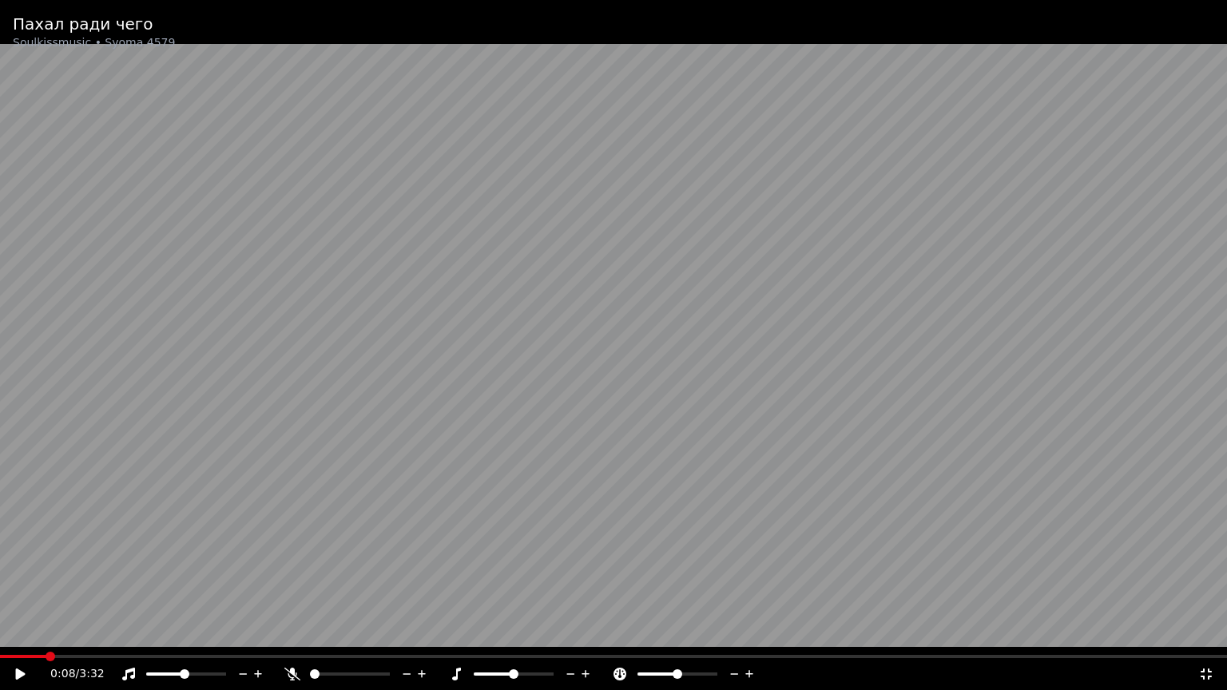
click at [44, 655] on span at bounding box center [23, 656] width 46 height 3
click at [34, 655] on span at bounding box center [23, 656] width 46 height 3
click at [28, 655] on span at bounding box center [17, 656] width 34 height 3
click at [26, 653] on video at bounding box center [613, 345] width 1227 height 690
click at [22, 656] on span at bounding box center [16, 656] width 33 height 3
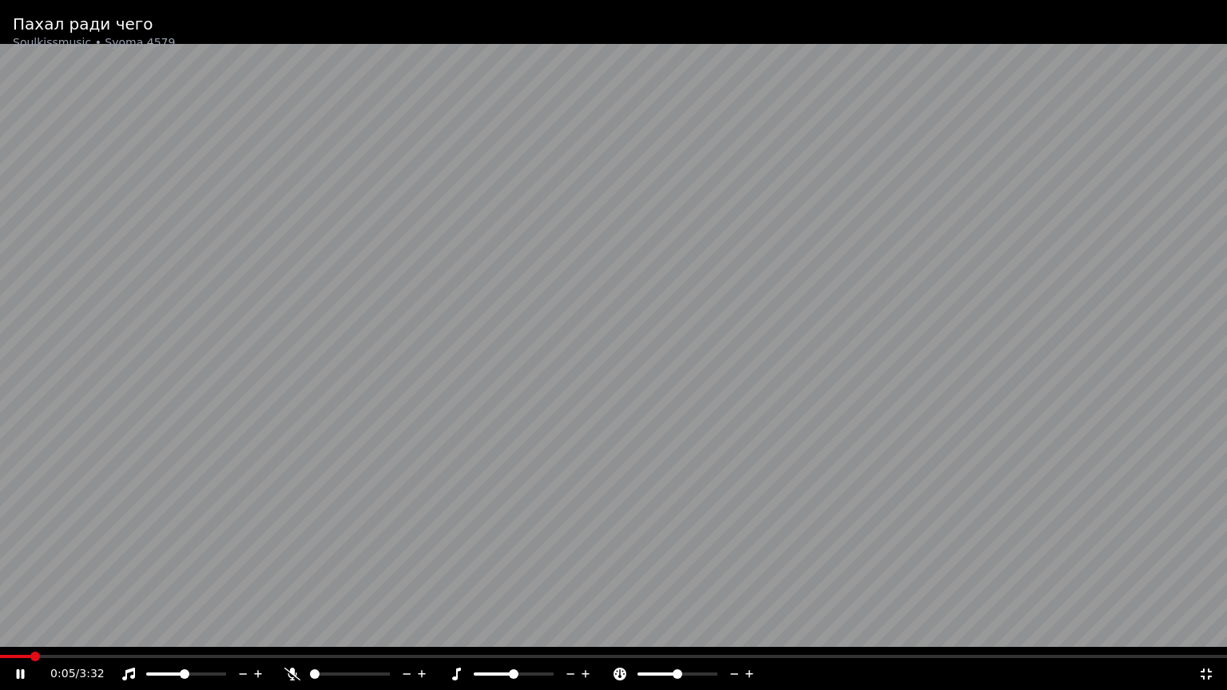
click at [647, 384] on video at bounding box center [613, 345] width 1227 height 690
click at [23, 655] on span at bounding box center [11, 656] width 23 height 3
click at [105, 601] on video at bounding box center [613, 345] width 1227 height 690
click at [21, 655] on span at bounding box center [11, 656] width 23 height 3
click at [703, 245] on video at bounding box center [613, 345] width 1227 height 690
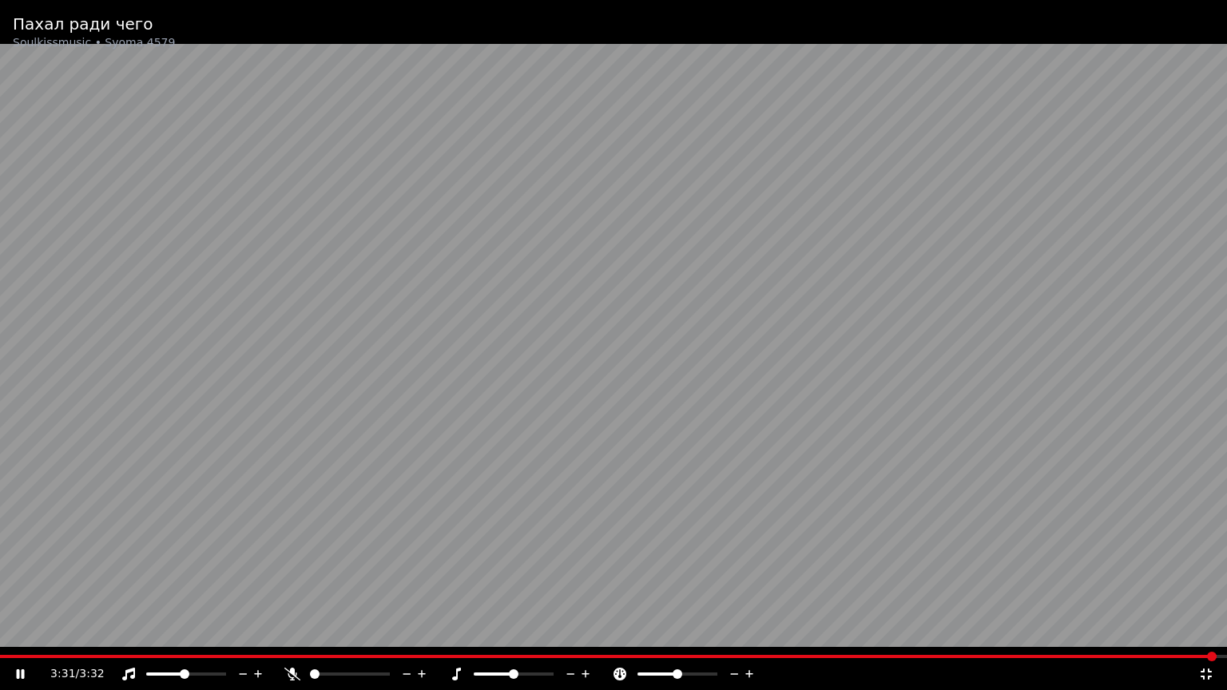
click at [601, 327] on video at bounding box center [613, 345] width 1227 height 690
click at [26, 653] on video at bounding box center [613, 345] width 1227 height 690
click at [24, 655] on span at bounding box center [610, 656] width 1221 height 3
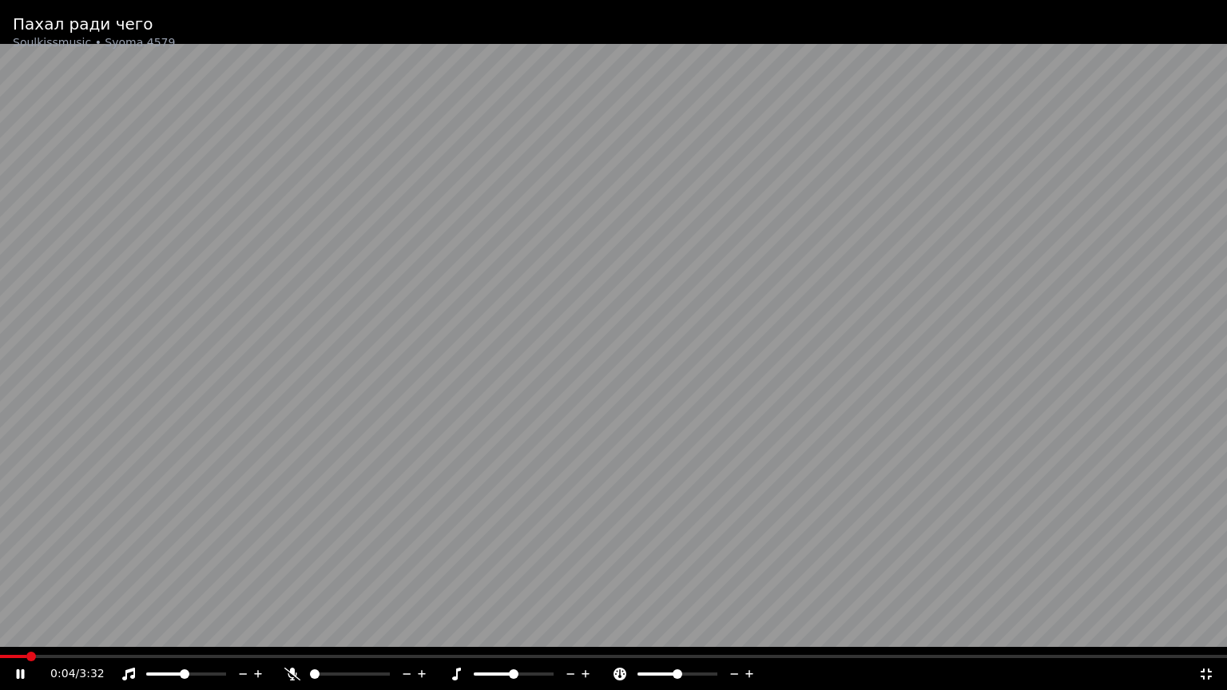
click at [473, 315] on video at bounding box center [613, 345] width 1227 height 690
click at [473, 316] on video at bounding box center [613, 345] width 1227 height 690
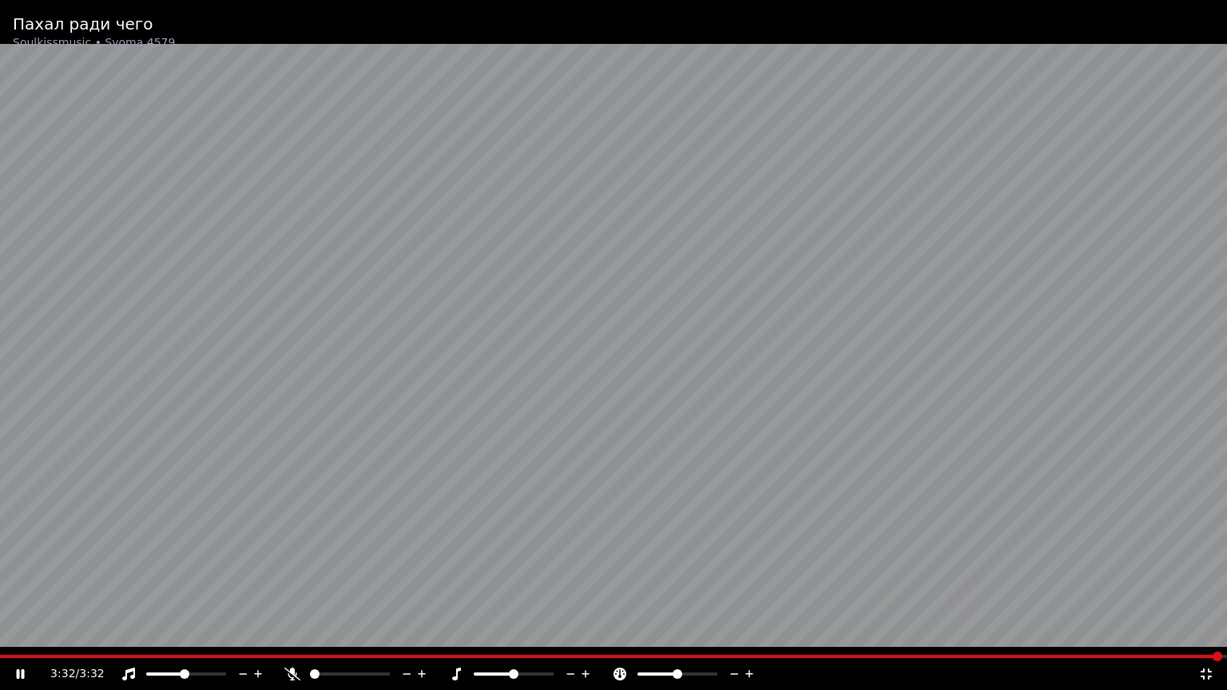
click at [290, 331] on video at bounding box center [613, 345] width 1227 height 690
